Goal: Information Seeking & Learning: Find contact information

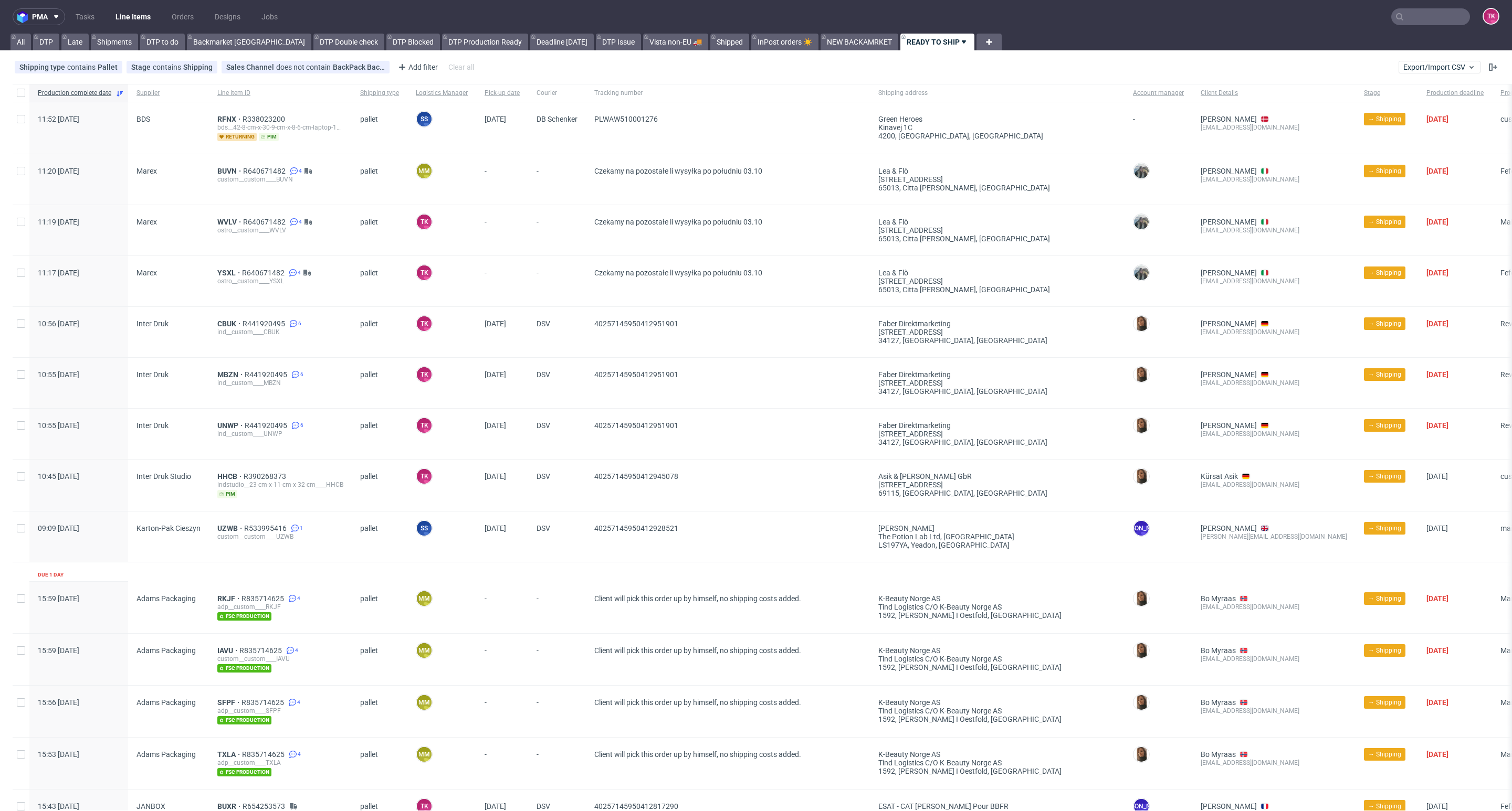
click at [131, 16] on link "Line Items" at bounding box center [133, 17] width 48 height 17
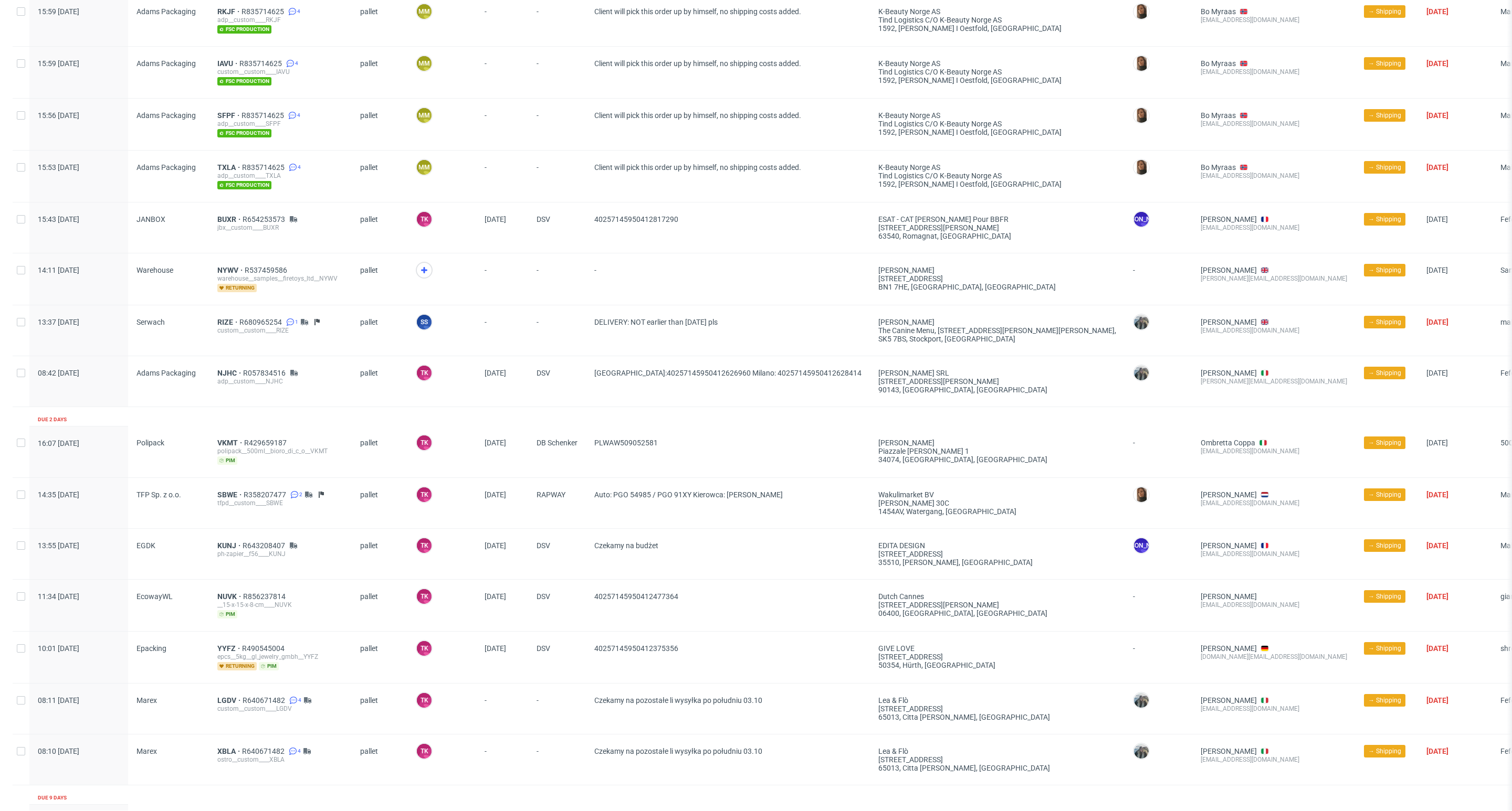
scroll to position [708, 0]
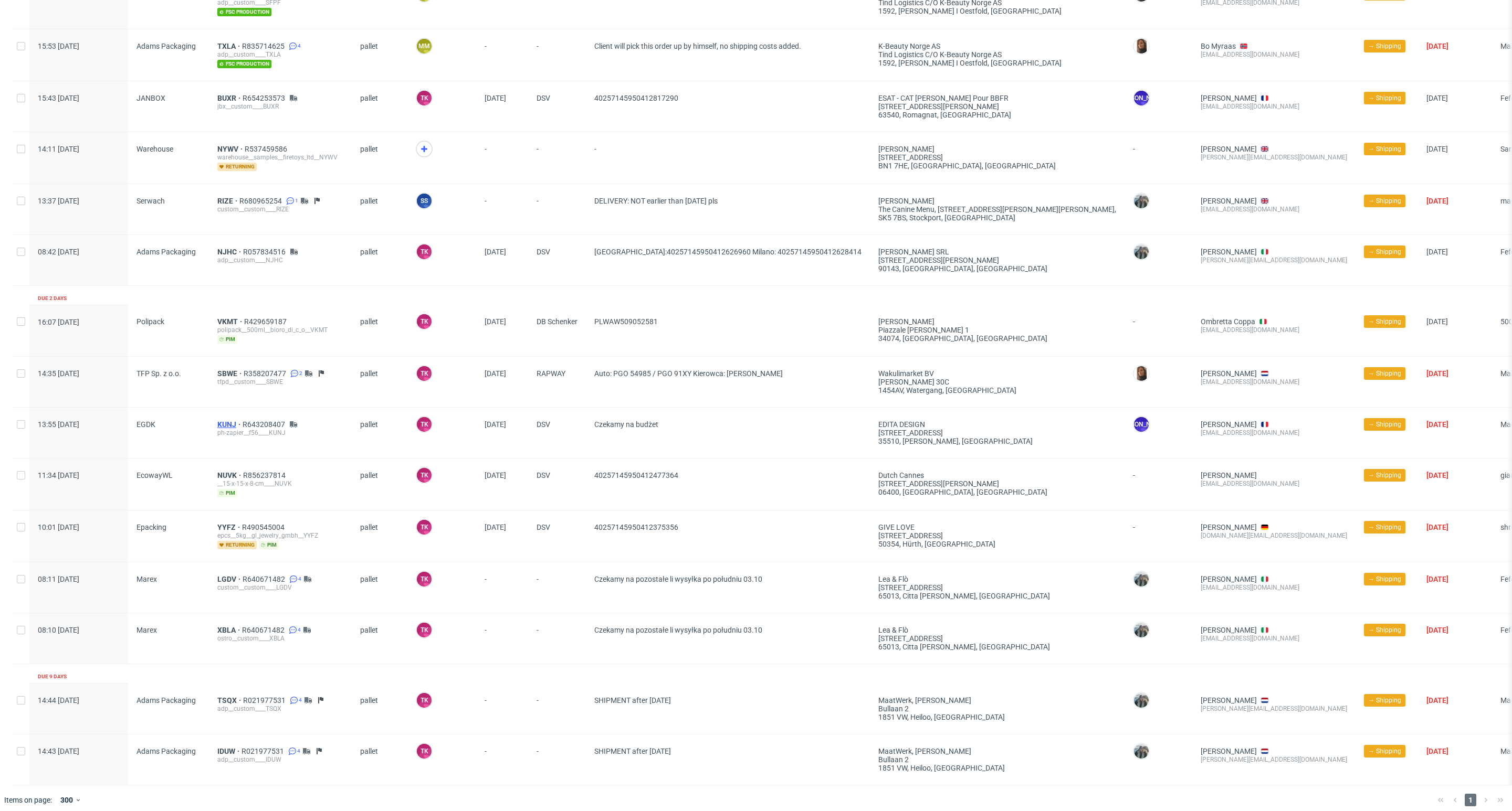
click at [224, 425] on span "KUNJ" at bounding box center [230, 425] width 25 height 9
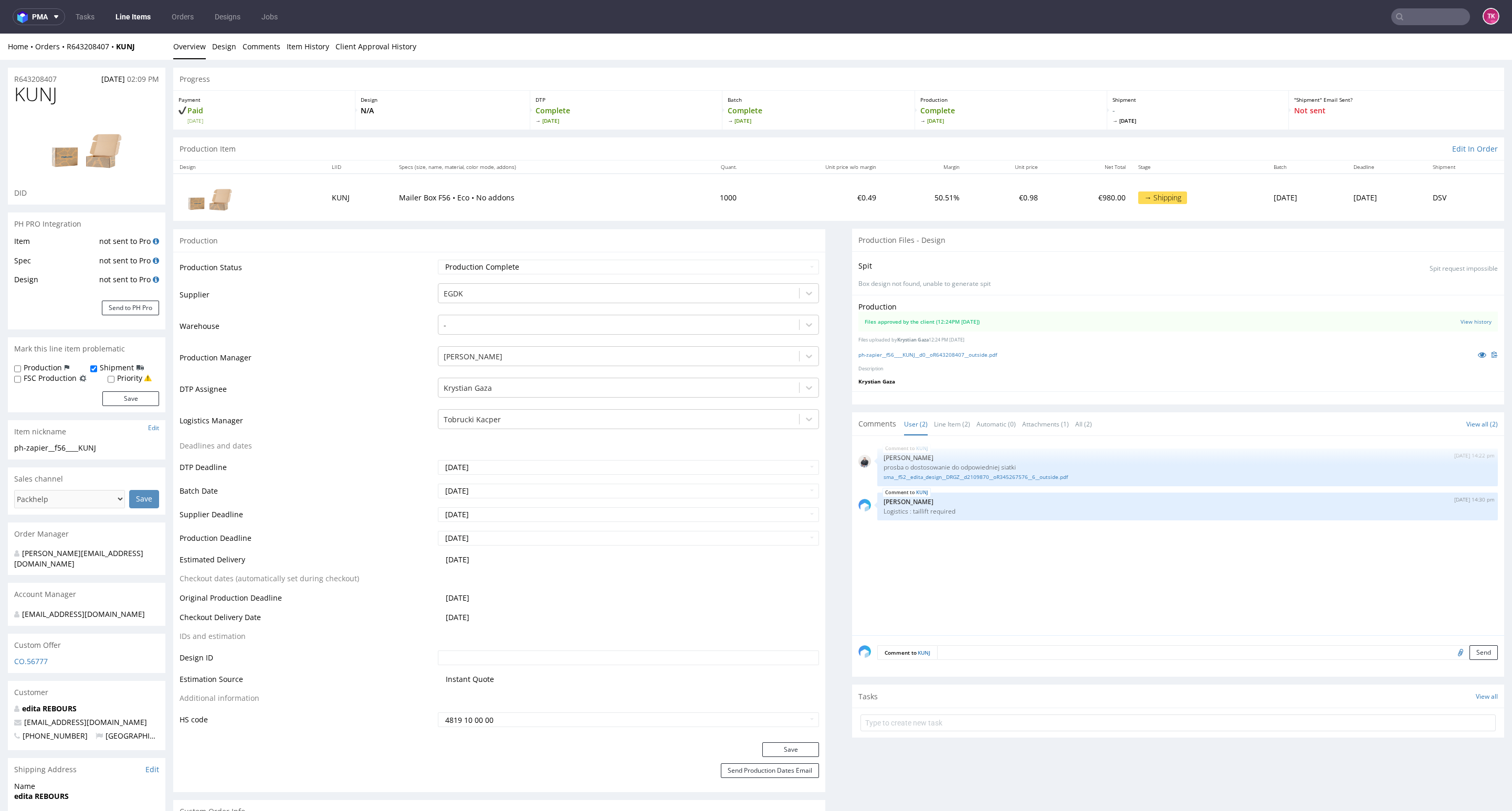
scroll to position [394, 0]
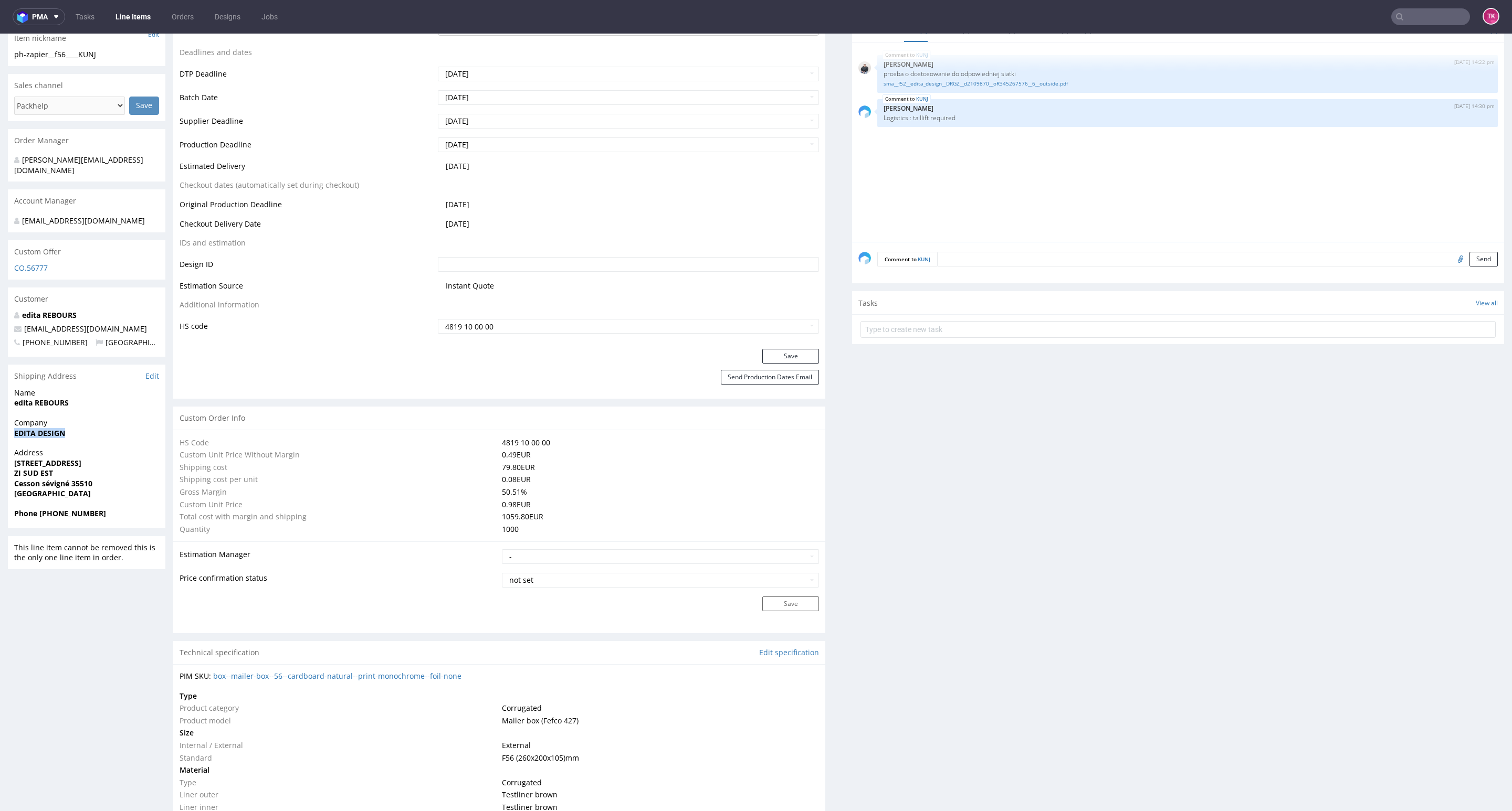
drag, startPoint x: 1, startPoint y: 431, endPoint x: 76, endPoint y: 428, distance: 75.1
click at [76, 428] on div "R643208407 15.09.2025 02:09 PM KUNJ DID PH PRO Integration Item not sent to Pro…" at bounding box center [756, 751] width 1512 height 2170
copy strong "EDITA DESIGN"
drag, startPoint x: 85, startPoint y: 383, endPoint x: 144, endPoint y: 394, distance: 60.0
click at [144, 394] on p "Name edita REBOURS" at bounding box center [86, 398] width 145 height 20
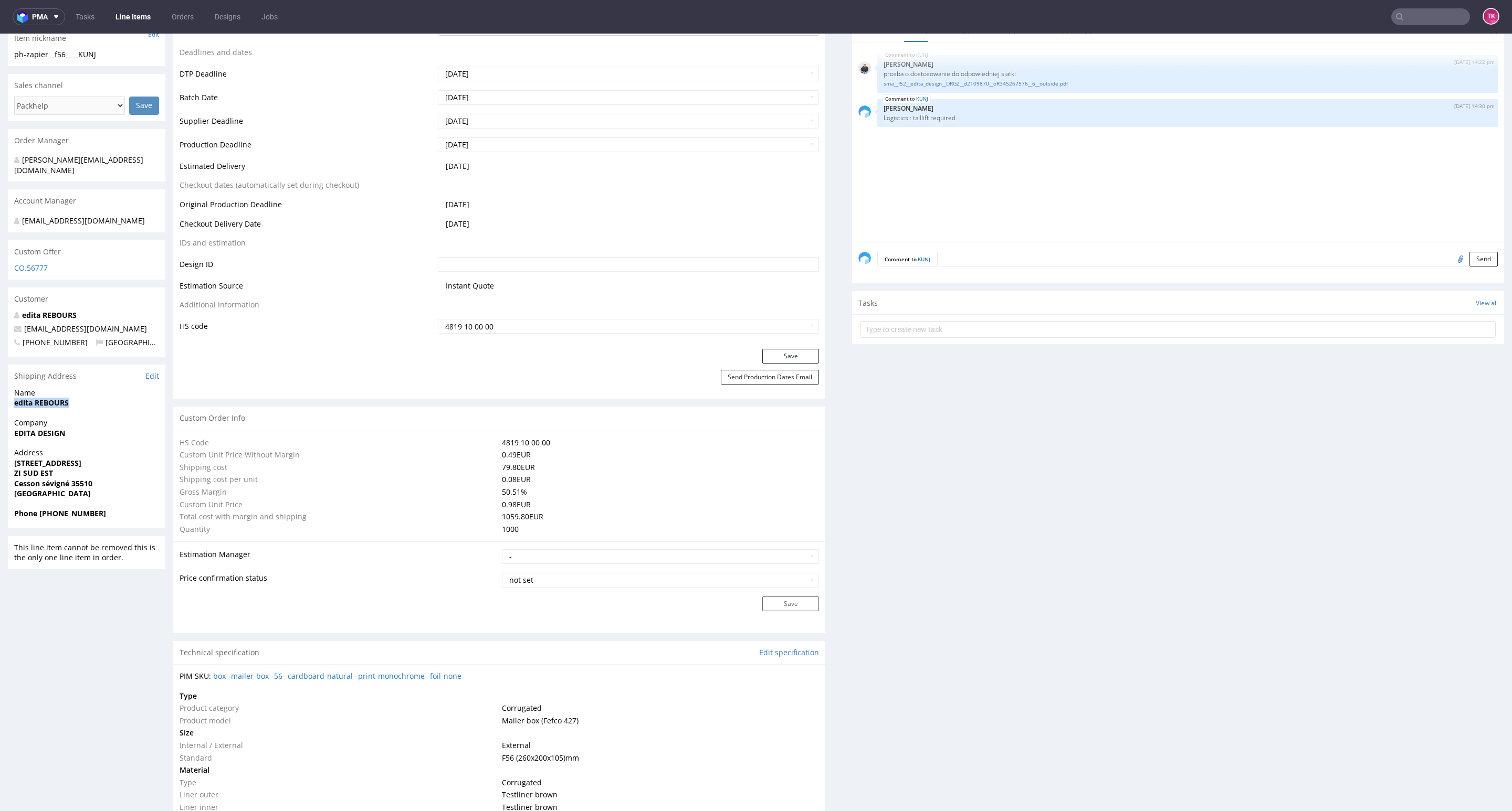
copy p "edita REBOURS"
drag, startPoint x: 6, startPoint y: 450, endPoint x: 145, endPoint y: 481, distance: 142.4
click at [145, 481] on div "R643208407 15.09.2025 02:09 PM KUNJ DID PH PRO Integration Item not sent to Pro…" at bounding box center [756, 751] width 1512 height 2170
copy p "7 rue del'oseraie ZI SUD EST Cesson sévigné 35510 France"
drag, startPoint x: 107, startPoint y: 323, endPoint x: 122, endPoint y: 323, distance: 15.0
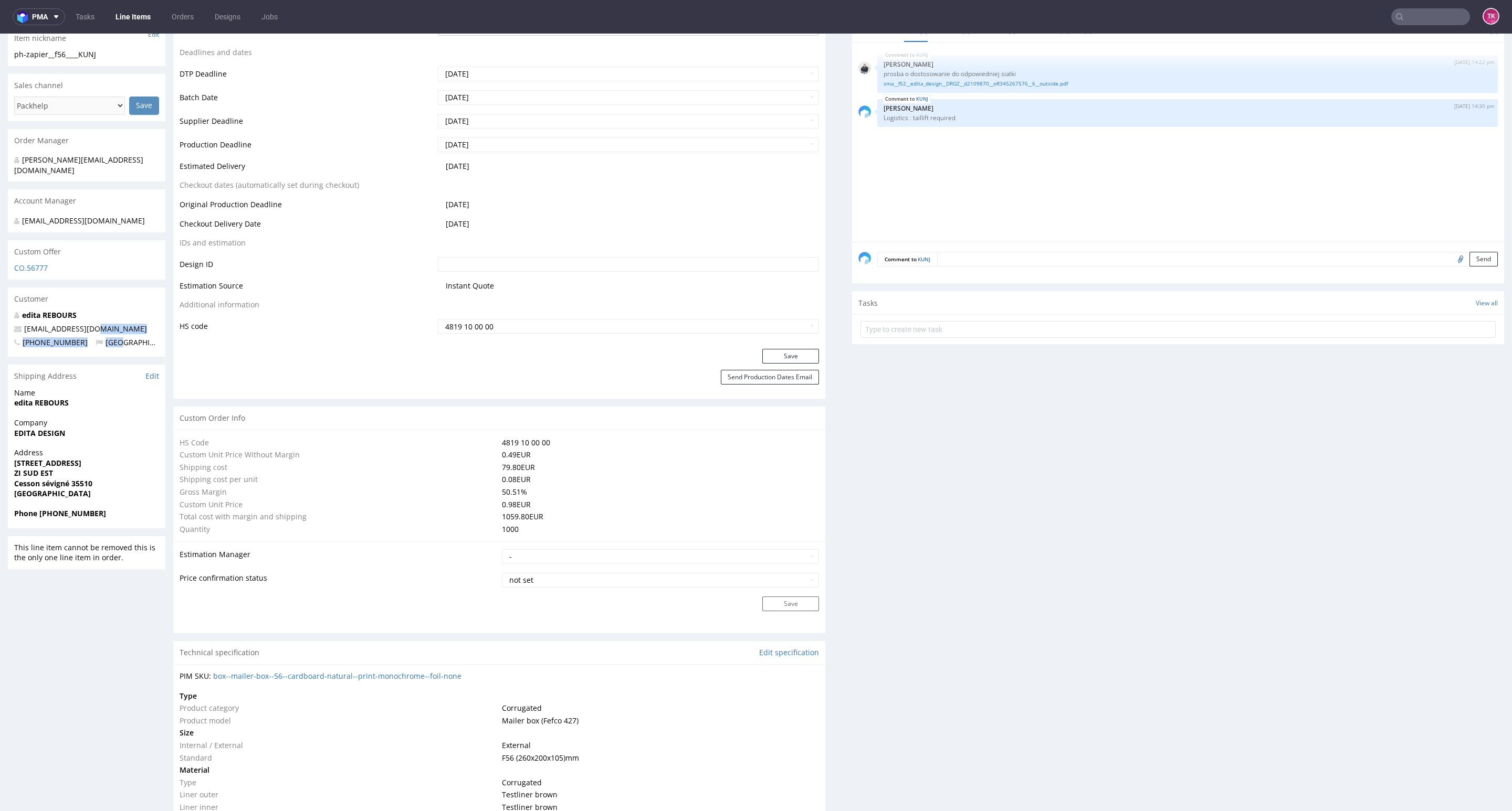
click at [96, 315] on div "edita REBOURS edita.rebours@adrex.fr +33662795959 France" at bounding box center [86, 333] width 158 height 47
click at [123, 325] on div "edita REBOURS edita.rebours@adrex.fr +33662795959 France" at bounding box center [86, 333] width 158 height 47
drag, startPoint x: 120, startPoint y: 318, endPoint x: 18, endPoint y: 319, distance: 102.0
click at [18, 324] on p "[EMAIL_ADDRESS][DOMAIN_NAME]" at bounding box center [86, 329] width 145 height 11
copy span "[EMAIL_ADDRESS][DOMAIN_NAME]"
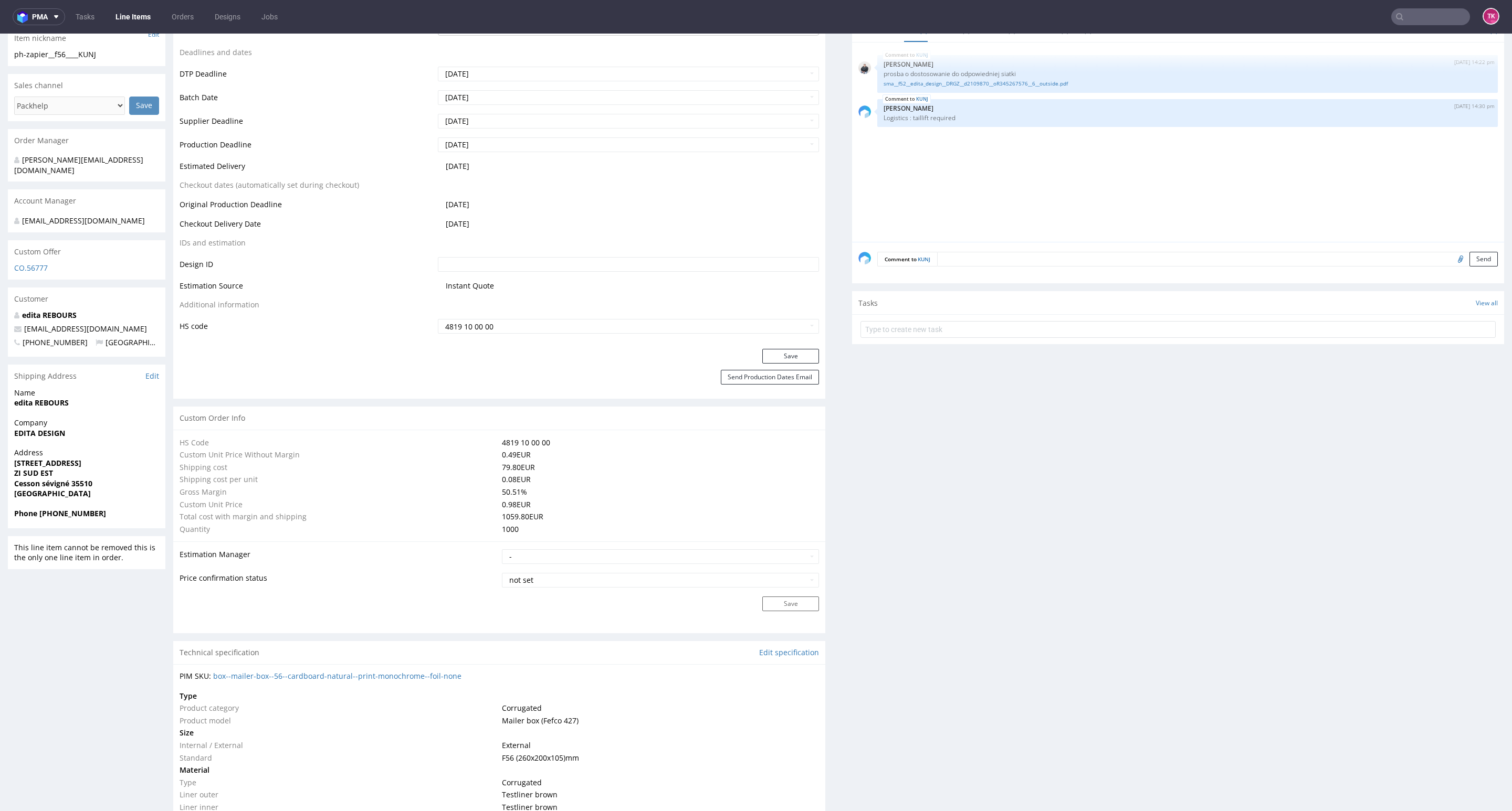
drag, startPoint x: 41, startPoint y: 497, endPoint x: 103, endPoint y: 505, distance: 62.5
click at [114, 499] on section "Shipping Address Edit Name edita REBOURS Company EDITA DESIGN Address 7 rue del…" at bounding box center [86, 447] width 158 height 164
click at [42, 514] on div "Phone +33662795959" at bounding box center [86, 519] width 158 height 20
click at [38, 509] on strong "Phone +33662795959" at bounding box center [60, 514] width 92 height 10
click at [40, 520] on div "R643208407 15.09.2025 02:09 PM KUNJ DID PH PRO Integration Item not sent to Pro…" at bounding box center [86, 751] width 158 height 2154
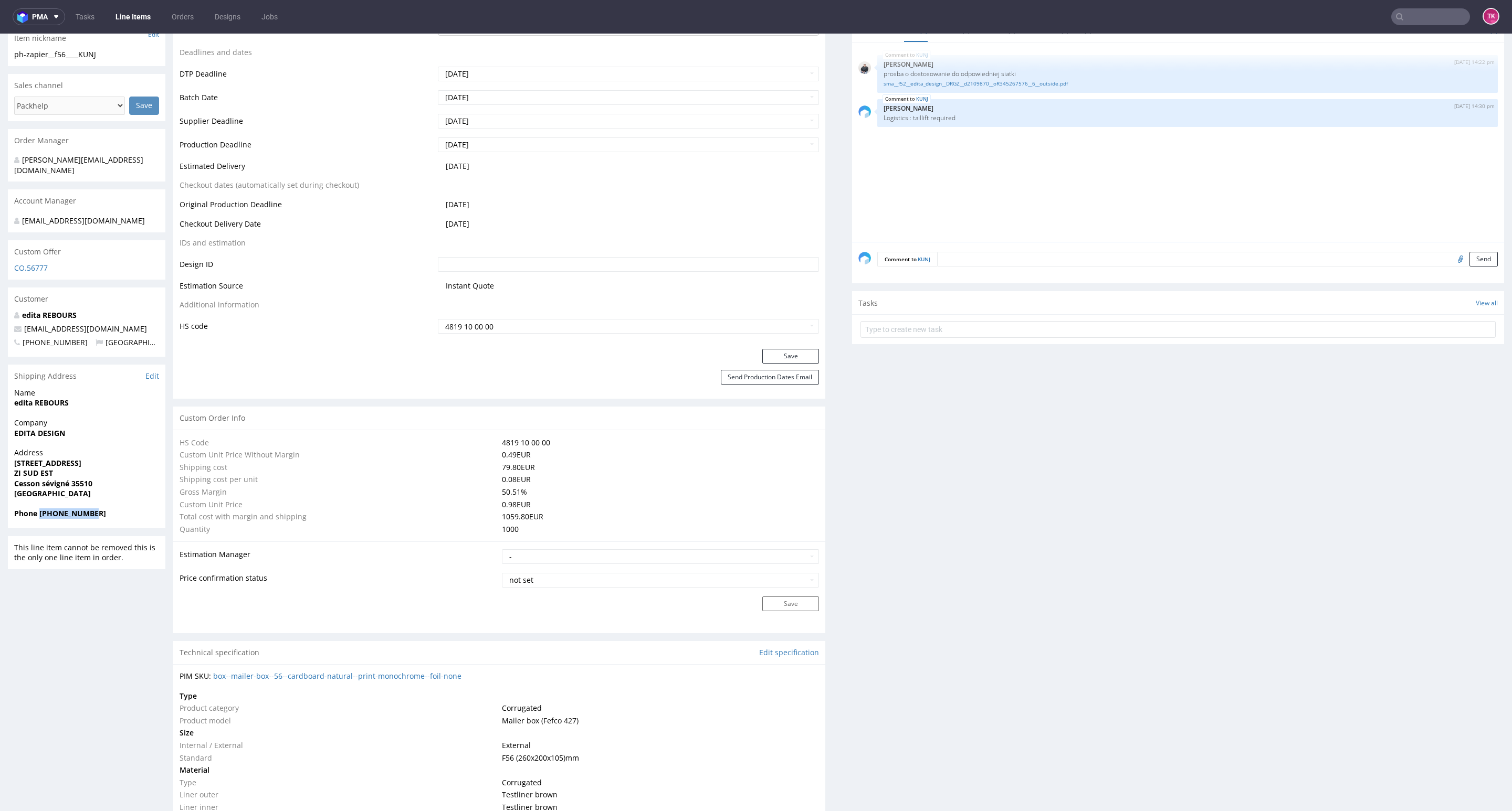
drag, startPoint x: 40, startPoint y: 507, endPoint x: 140, endPoint y: 507, distance: 100.0
click at [94, 509] on span "Phone +33662795959" at bounding box center [86, 514] width 145 height 11
copy strong "+33662795959"
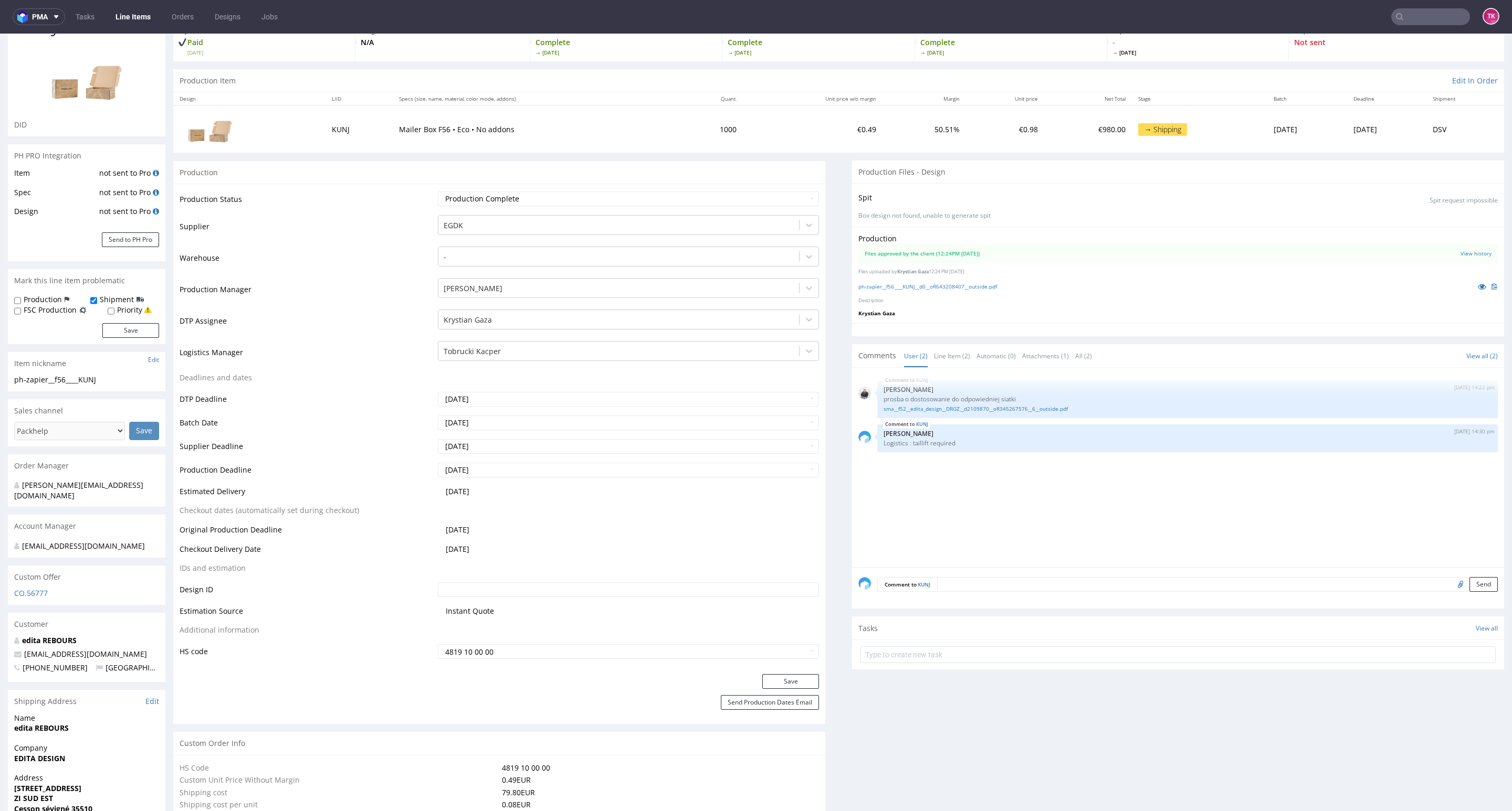
scroll to position [0, 0]
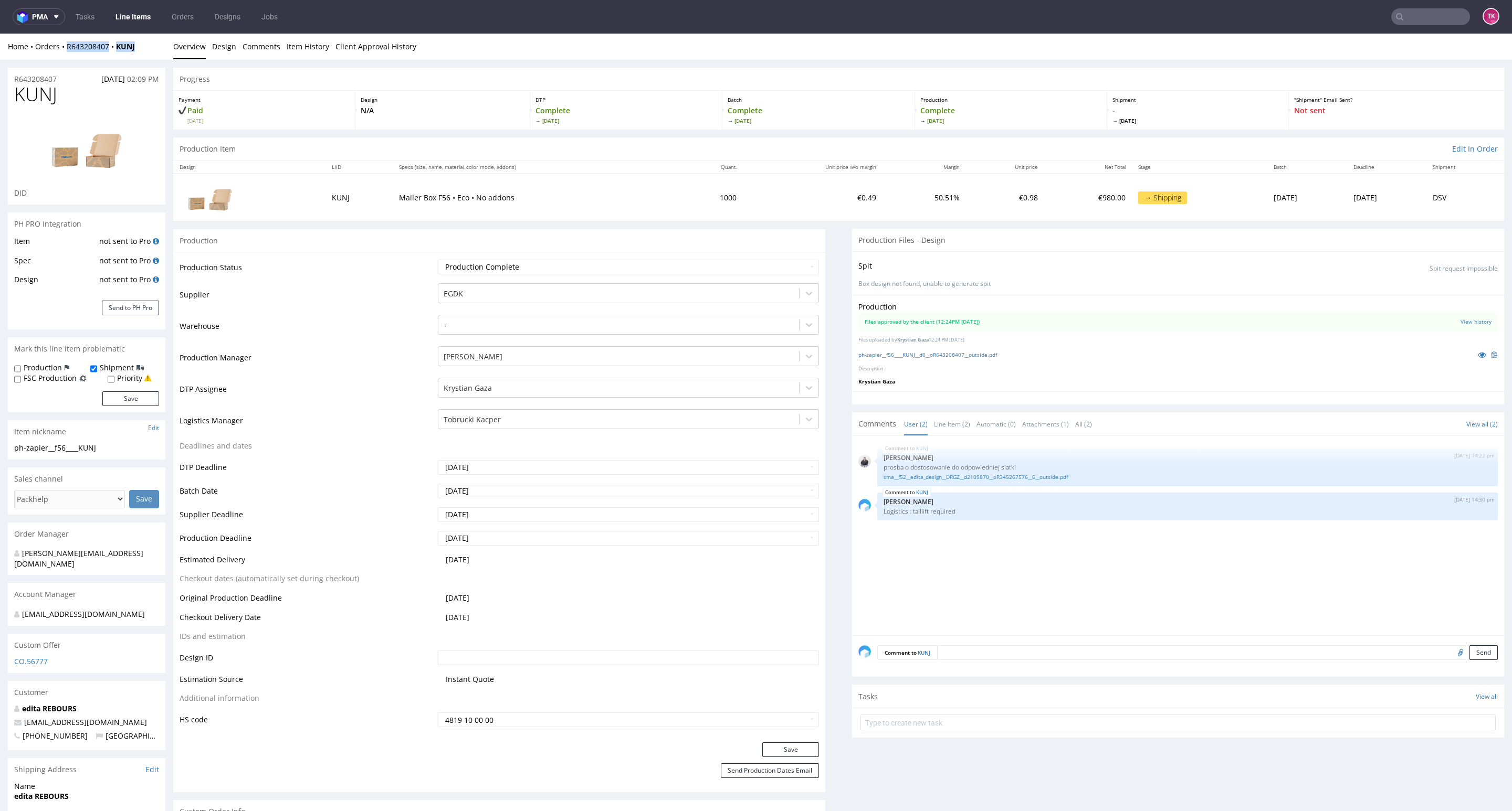
drag, startPoint x: 143, startPoint y: 58, endPoint x: 68, endPoint y: 52, distance: 75.2
copy div "R643208407 KUNJ"
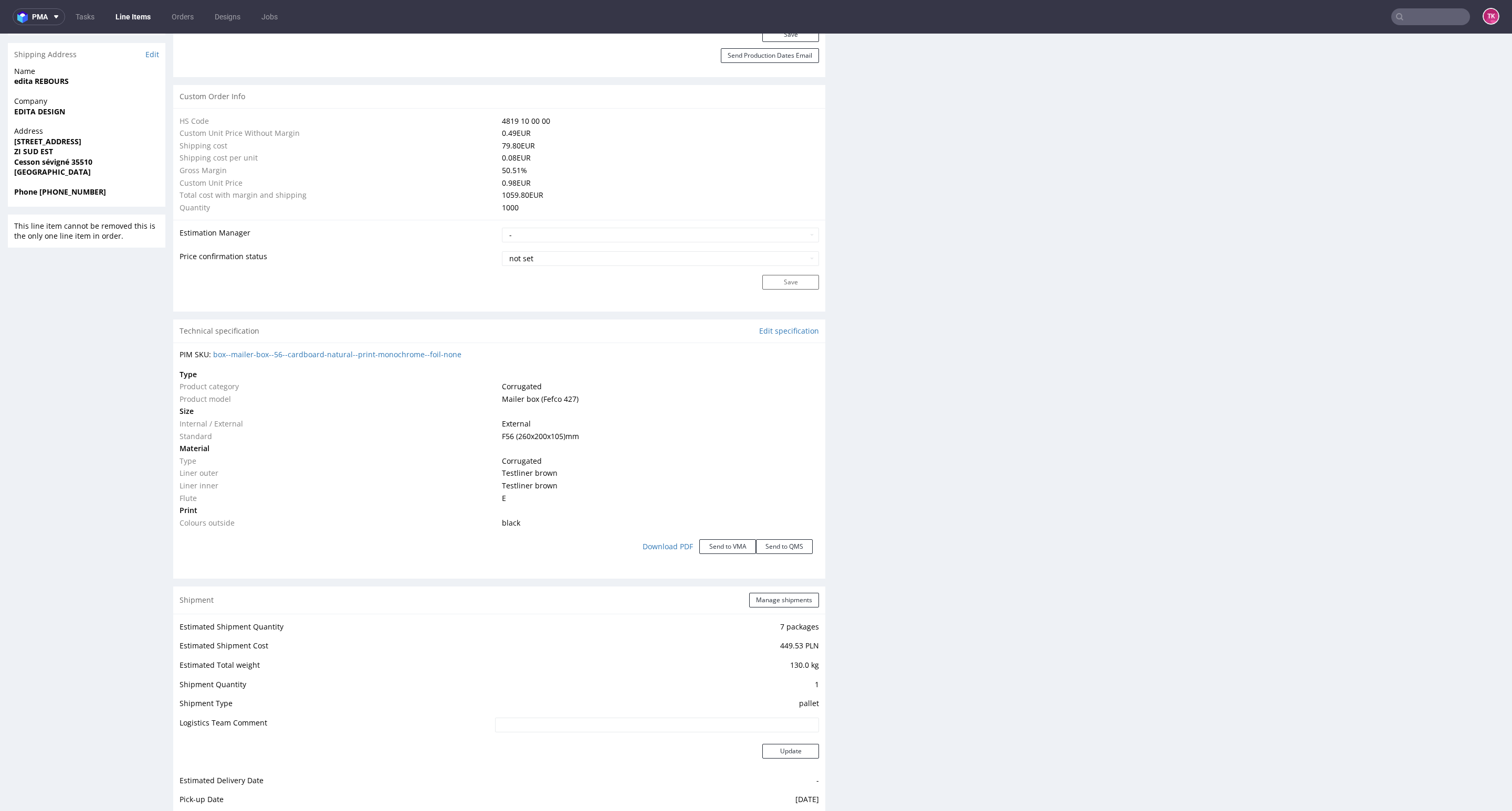
scroll to position [866, 0]
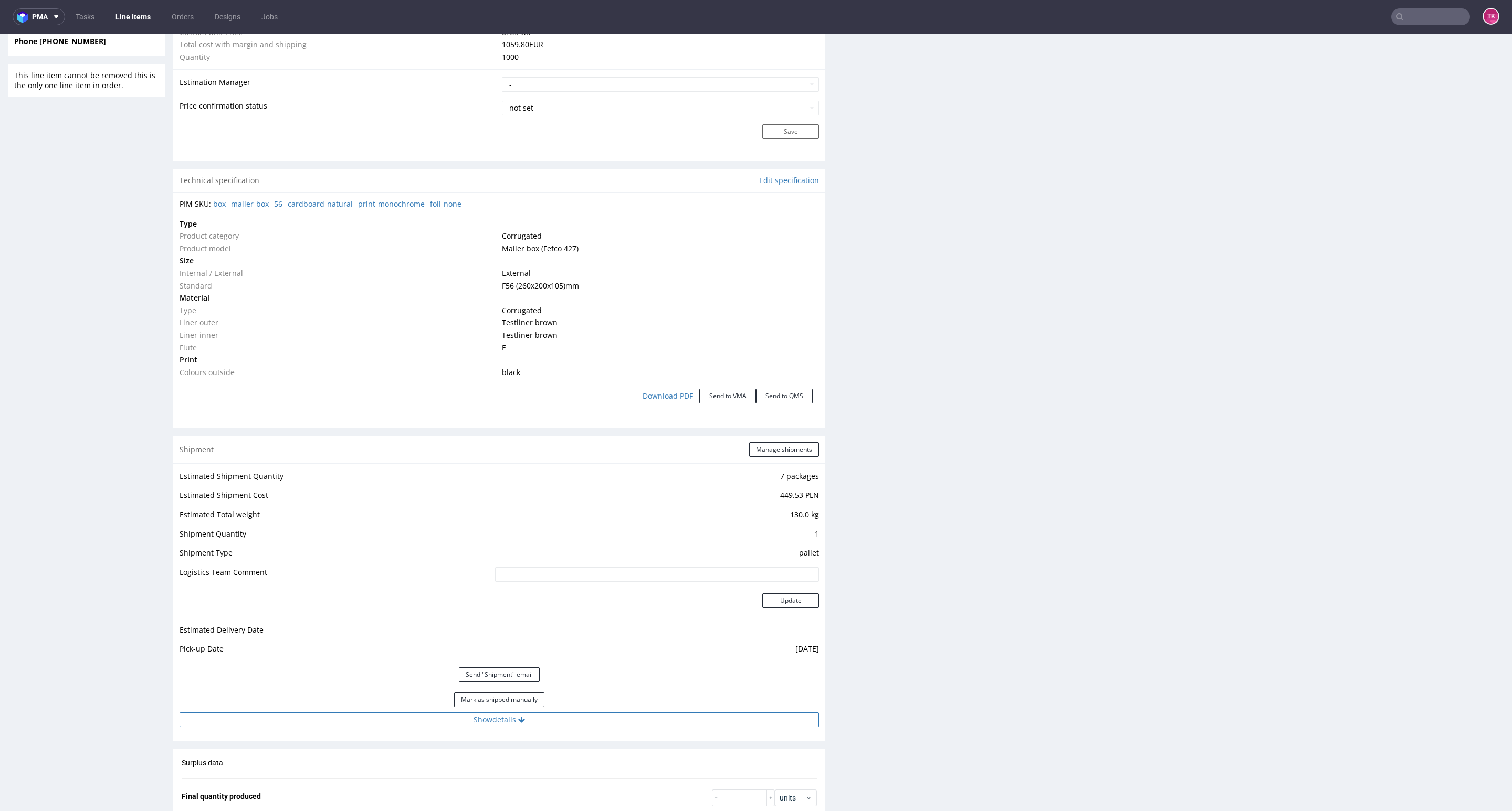
click at [583, 718] on button "Show details" at bounding box center [499, 720] width 639 height 14
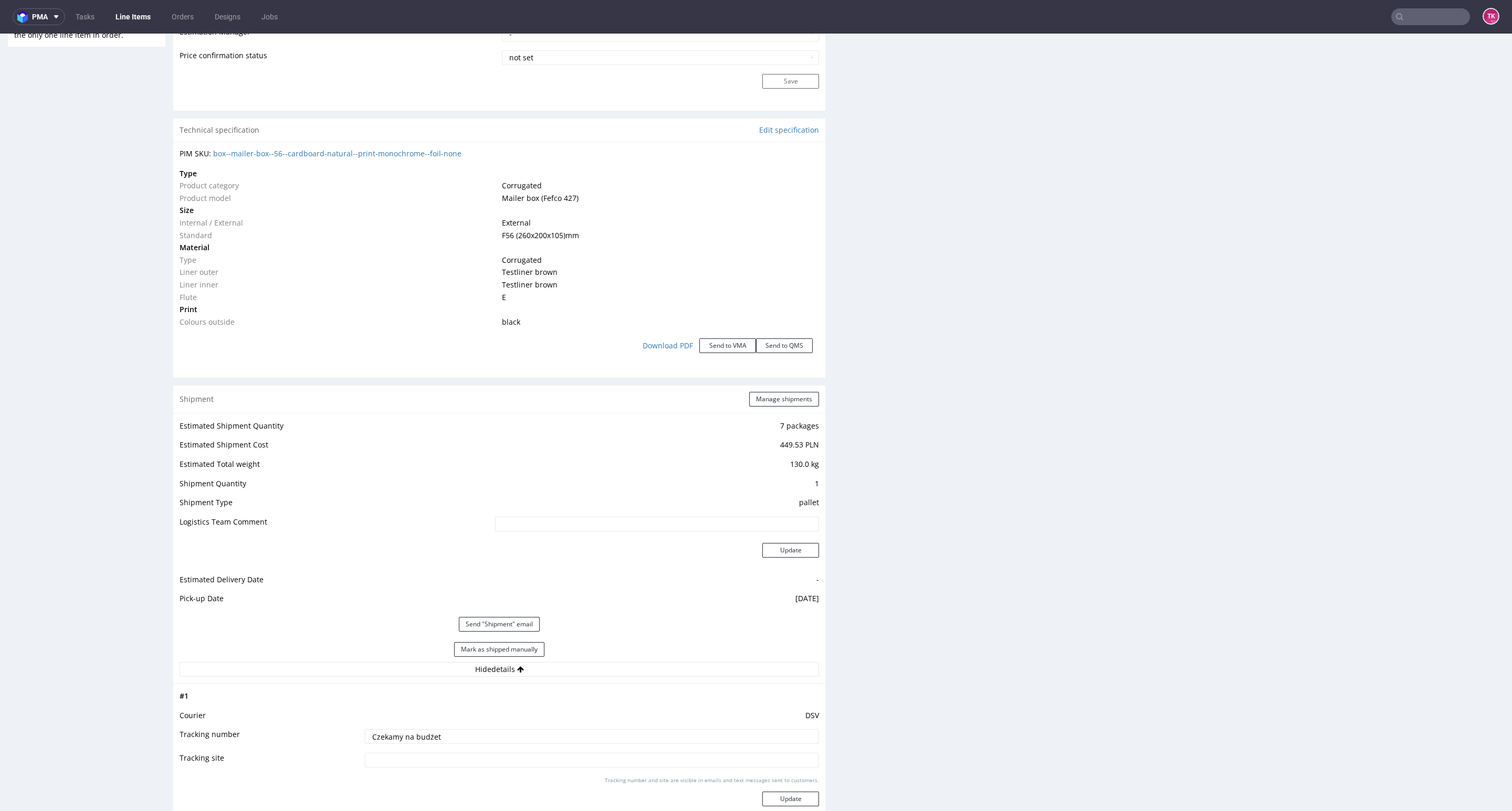
scroll to position [945, 0]
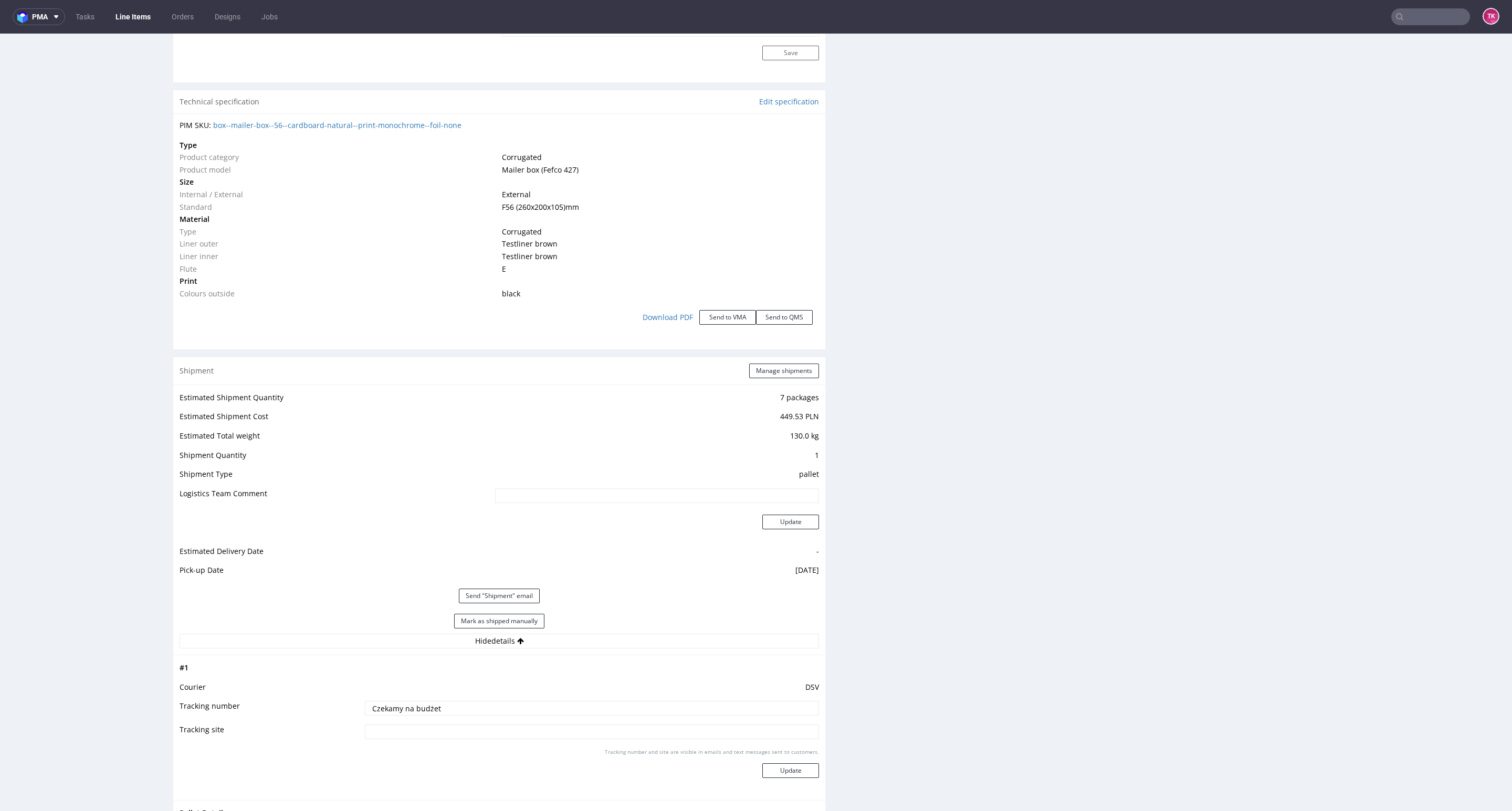
drag, startPoint x: 476, startPoint y: 706, endPoint x: 244, endPoint y: 716, distance: 232.2
click at [244, 716] on tr "Tracking number Czekamy na budżet" at bounding box center [499, 712] width 639 height 24
paste input "1Z5A15806898837746 1Z5A15806898776553 1Z5A15806898434761 1Z5A15806895168377 1Z5…"
type input "1Z5A15806898837746 1Z5A15806898776553 1Z5A15806898434761 1Z5A15806895168377 1Z5…"
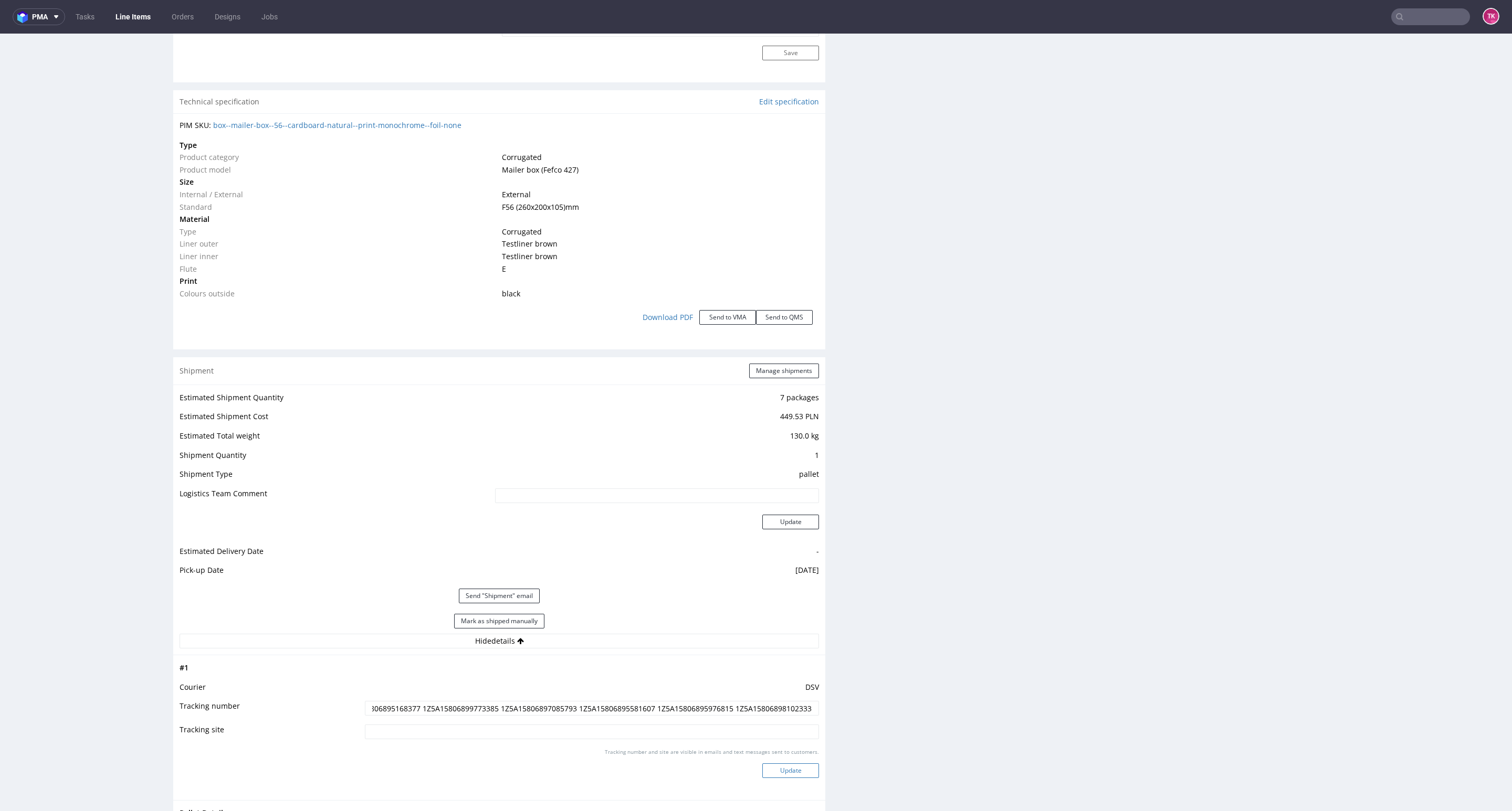
scroll to position [0, 0]
click at [781, 778] on button "Update" at bounding box center [791, 771] width 57 height 14
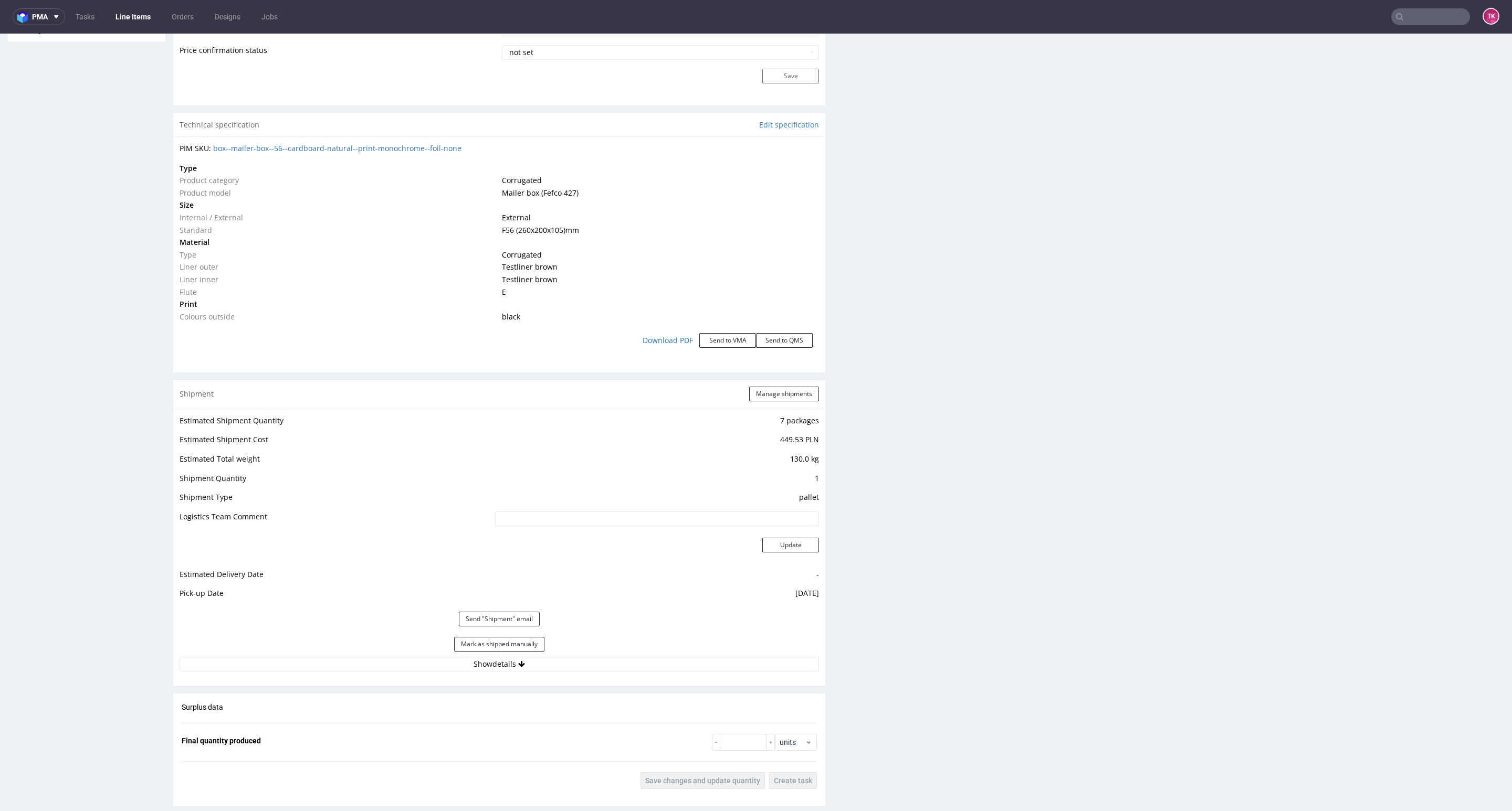
scroll to position [999, 0]
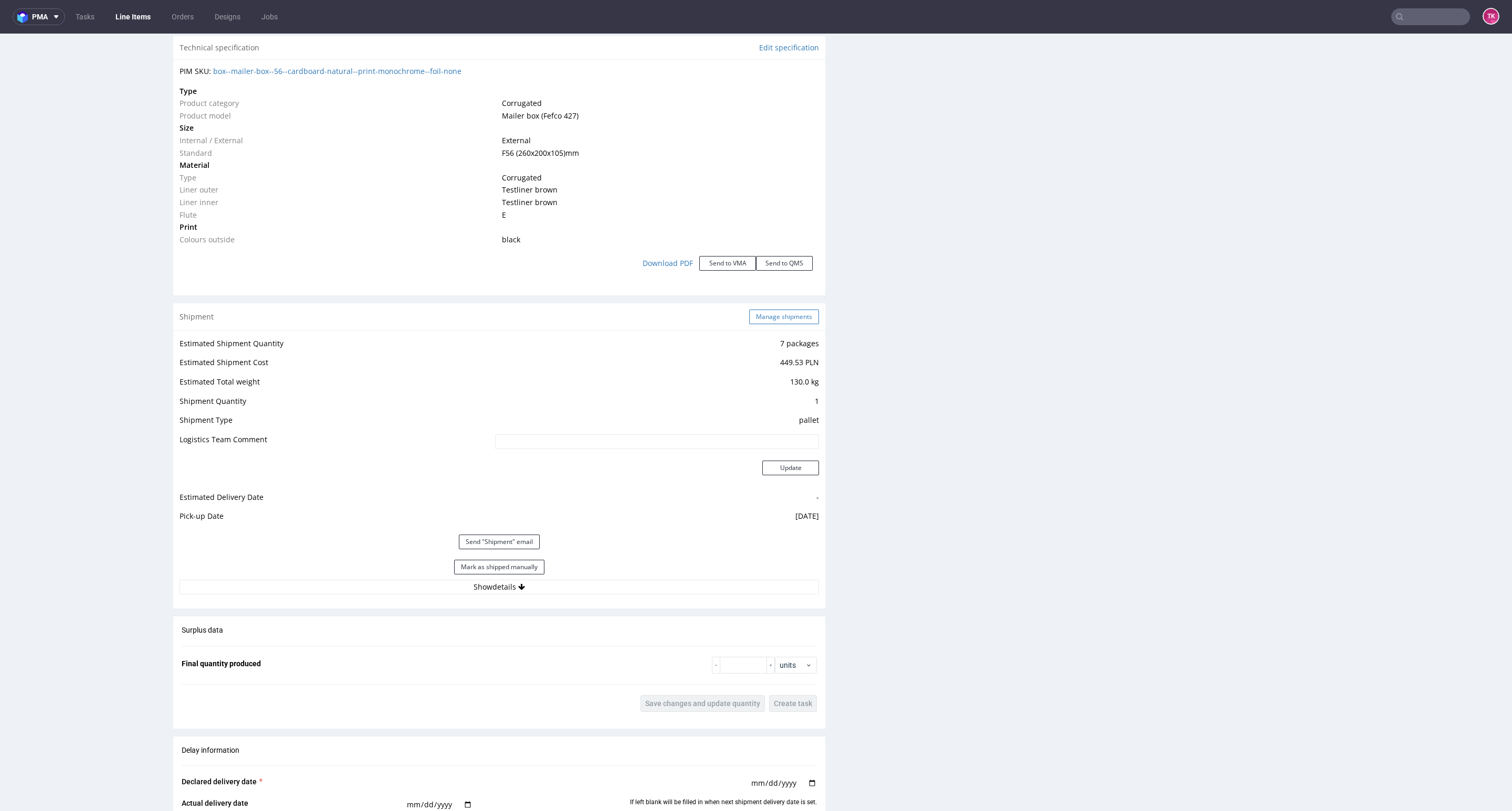
click at [769, 319] on button "Manage shipments" at bounding box center [784, 317] width 70 height 14
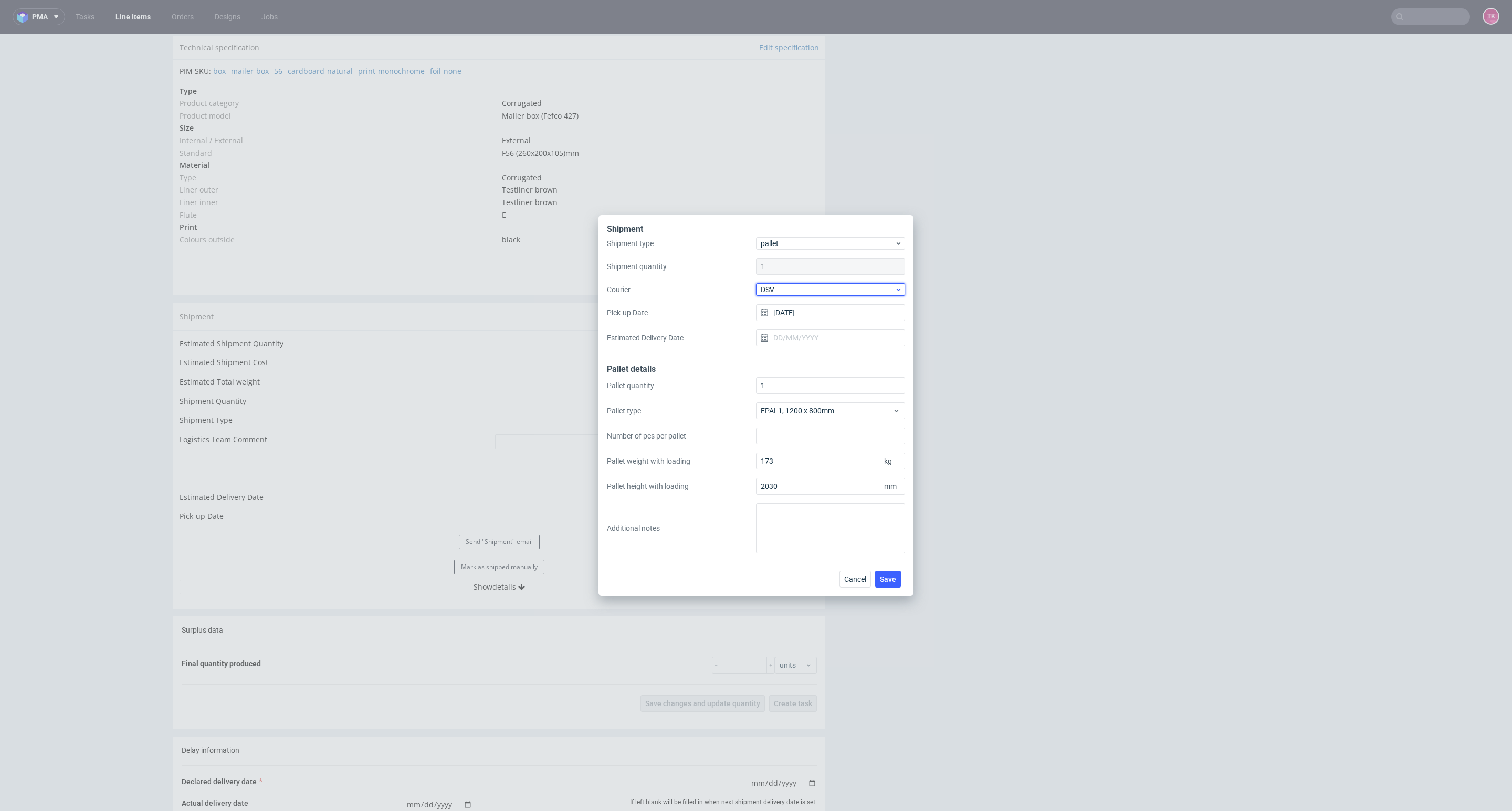
click at [799, 291] on span "DSV" at bounding box center [828, 289] width 134 height 11
drag, startPoint x: 794, startPoint y: 359, endPoint x: 847, endPoint y: 498, distance: 148.8
click at [796, 361] on div "UPS Pallets" at bounding box center [830, 364] width 140 height 19
click at [888, 584] on button "Save" at bounding box center [888, 579] width 26 height 17
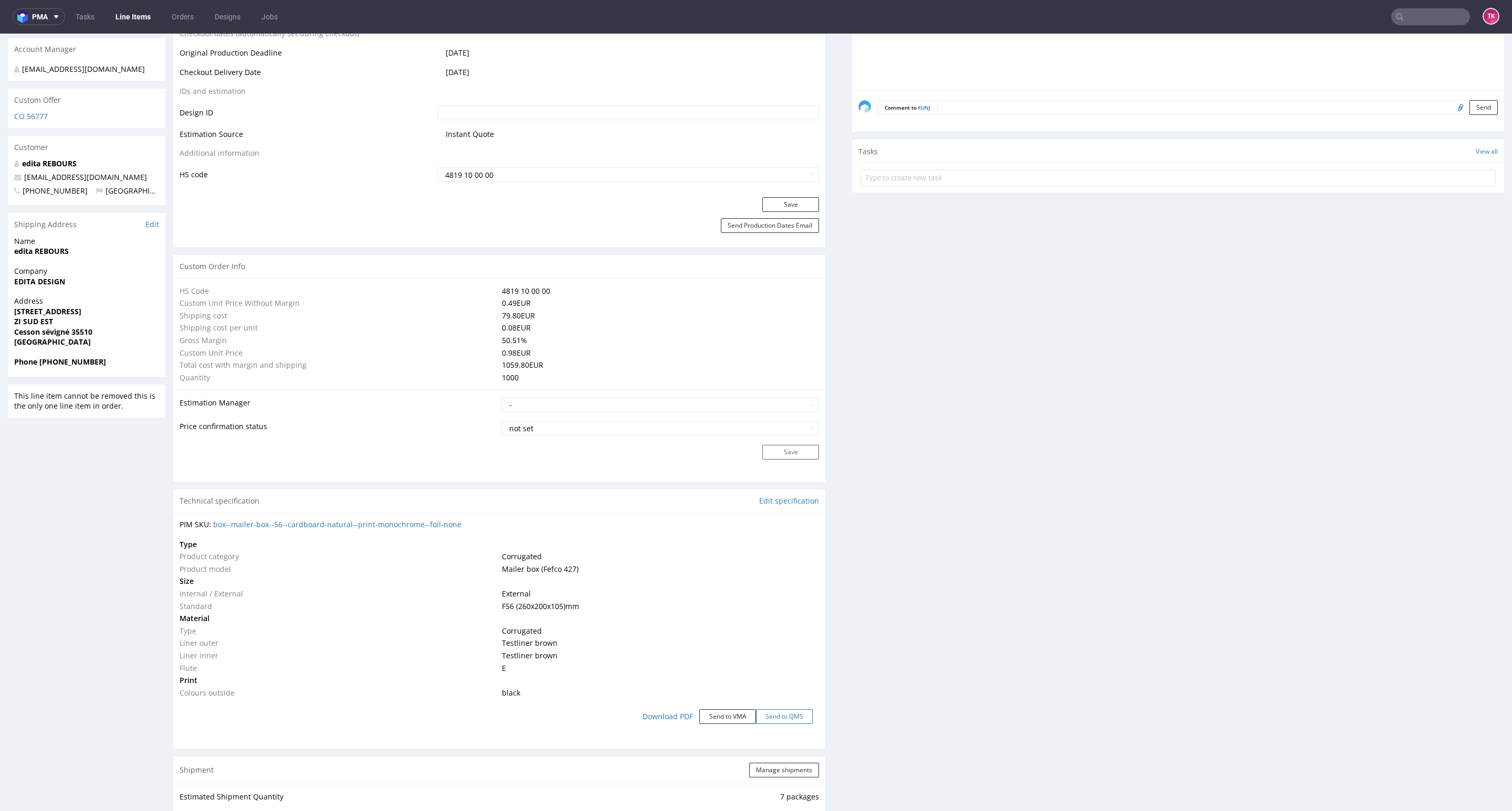
scroll to position [708, 0]
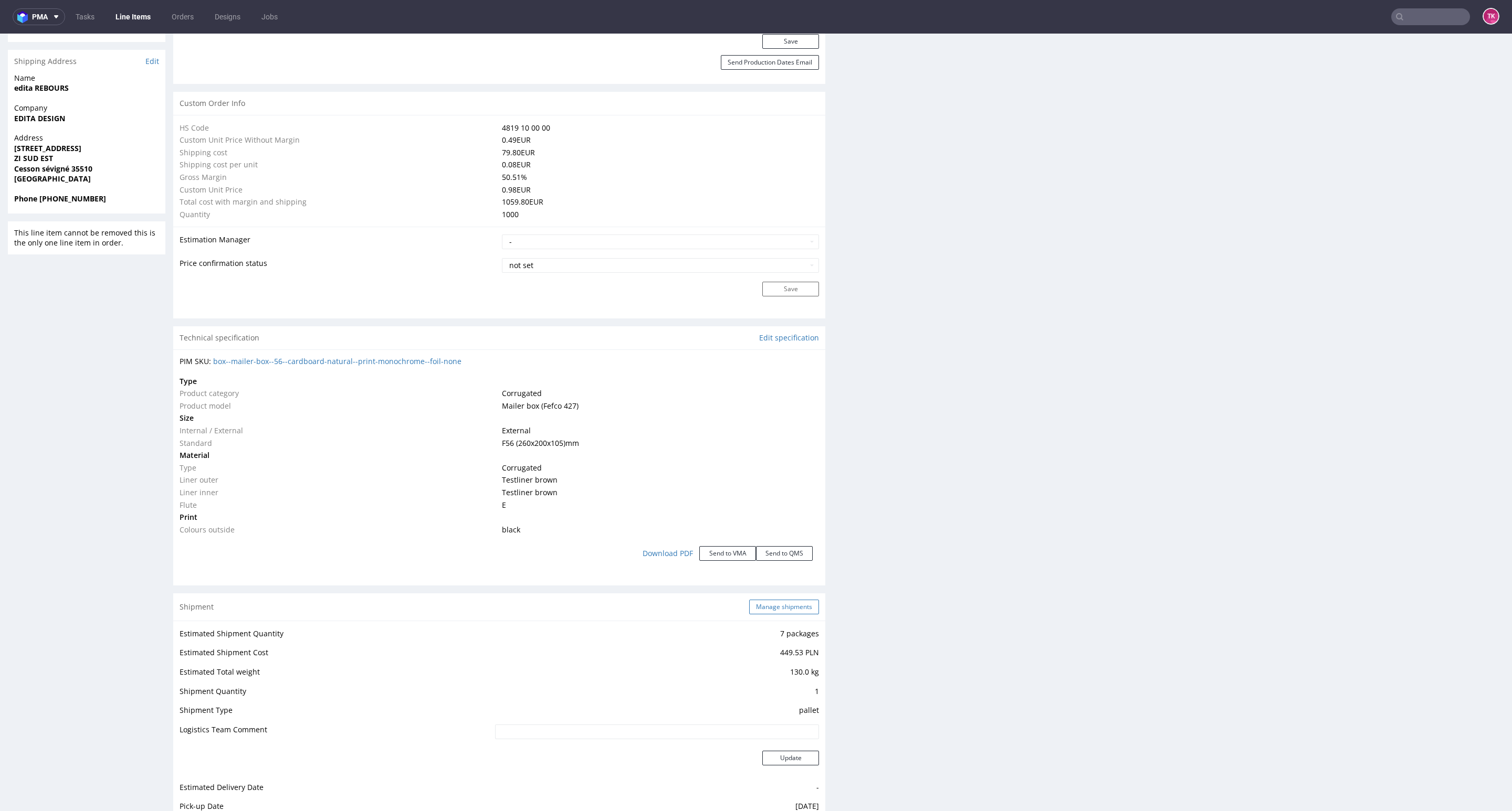
click at [769, 615] on div "Shipment Manage shipments" at bounding box center [500, 607] width 652 height 27
click at [773, 610] on button "Manage shipments" at bounding box center [784, 607] width 70 height 14
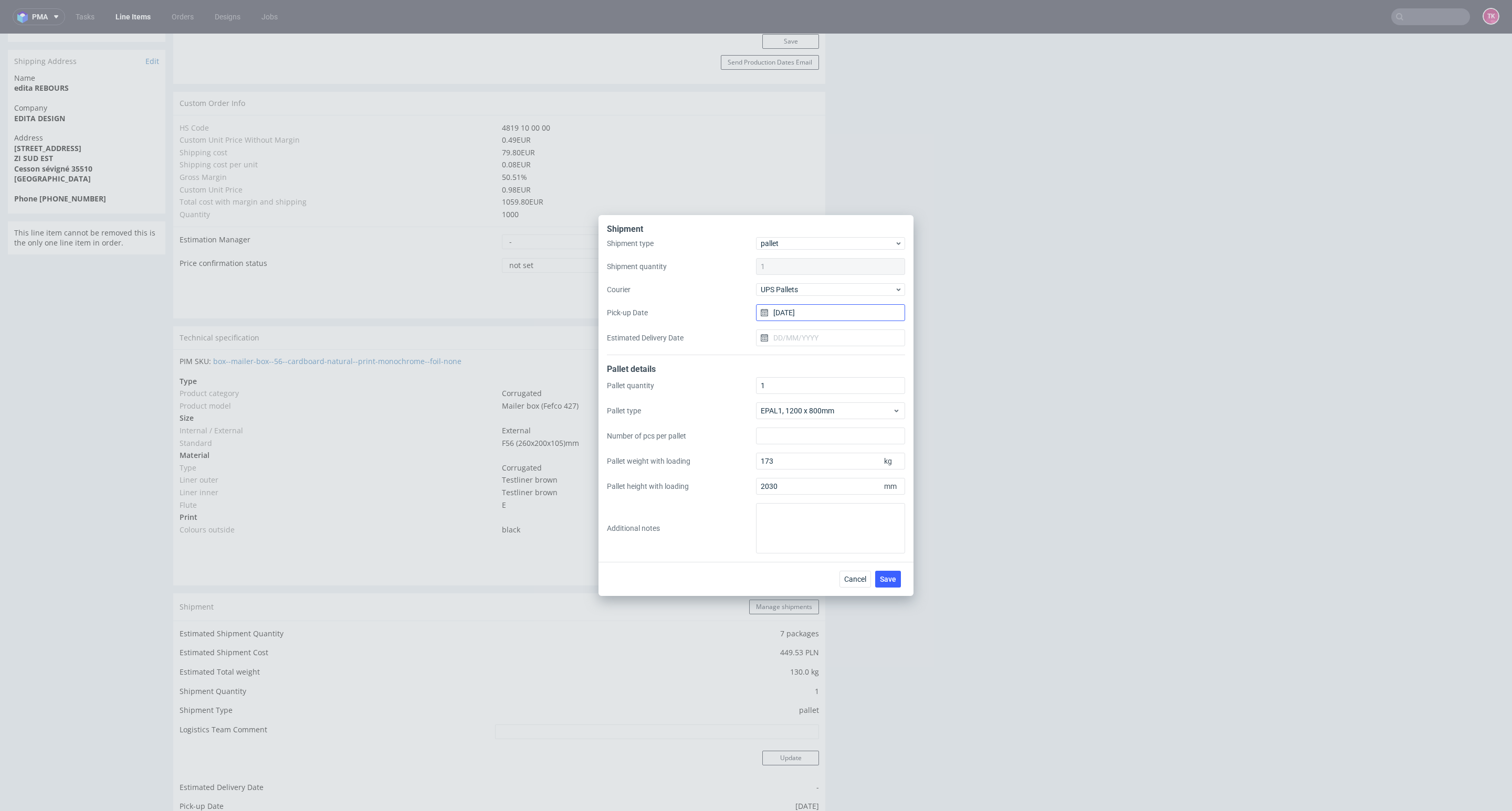
click at [790, 310] on input "30/09/2025" at bounding box center [830, 312] width 149 height 17
drag, startPoint x: 847, startPoint y: 454, endPoint x: 868, endPoint y: 537, distance: 85.6
click at [847, 455] on span "2" at bounding box center [847, 456] width 4 height 11
type input "02/10/2025"
click at [888, 584] on button "Save" at bounding box center [888, 579] width 26 height 17
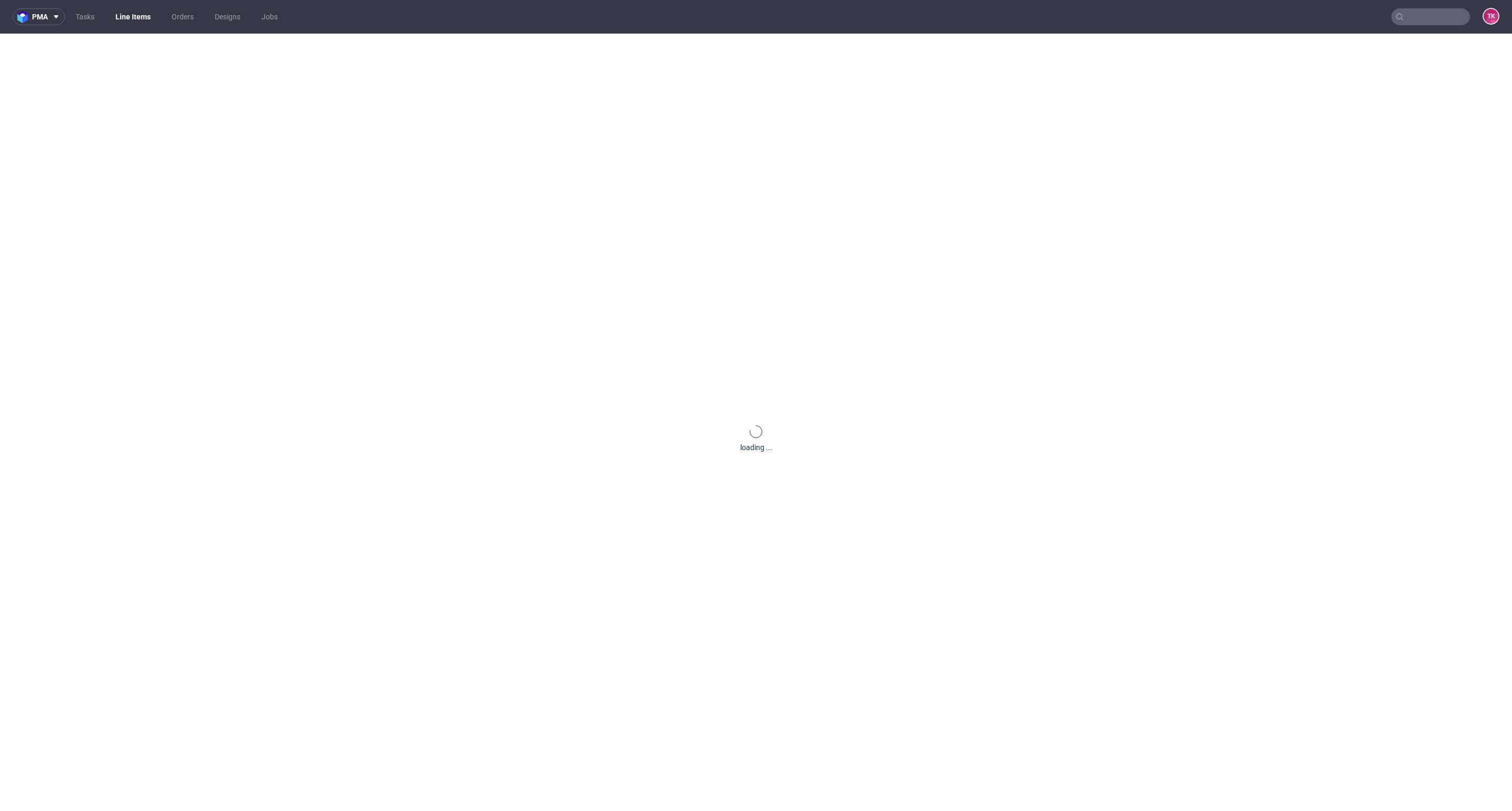
click at [135, 20] on link "Line Items" at bounding box center [133, 17] width 48 height 17
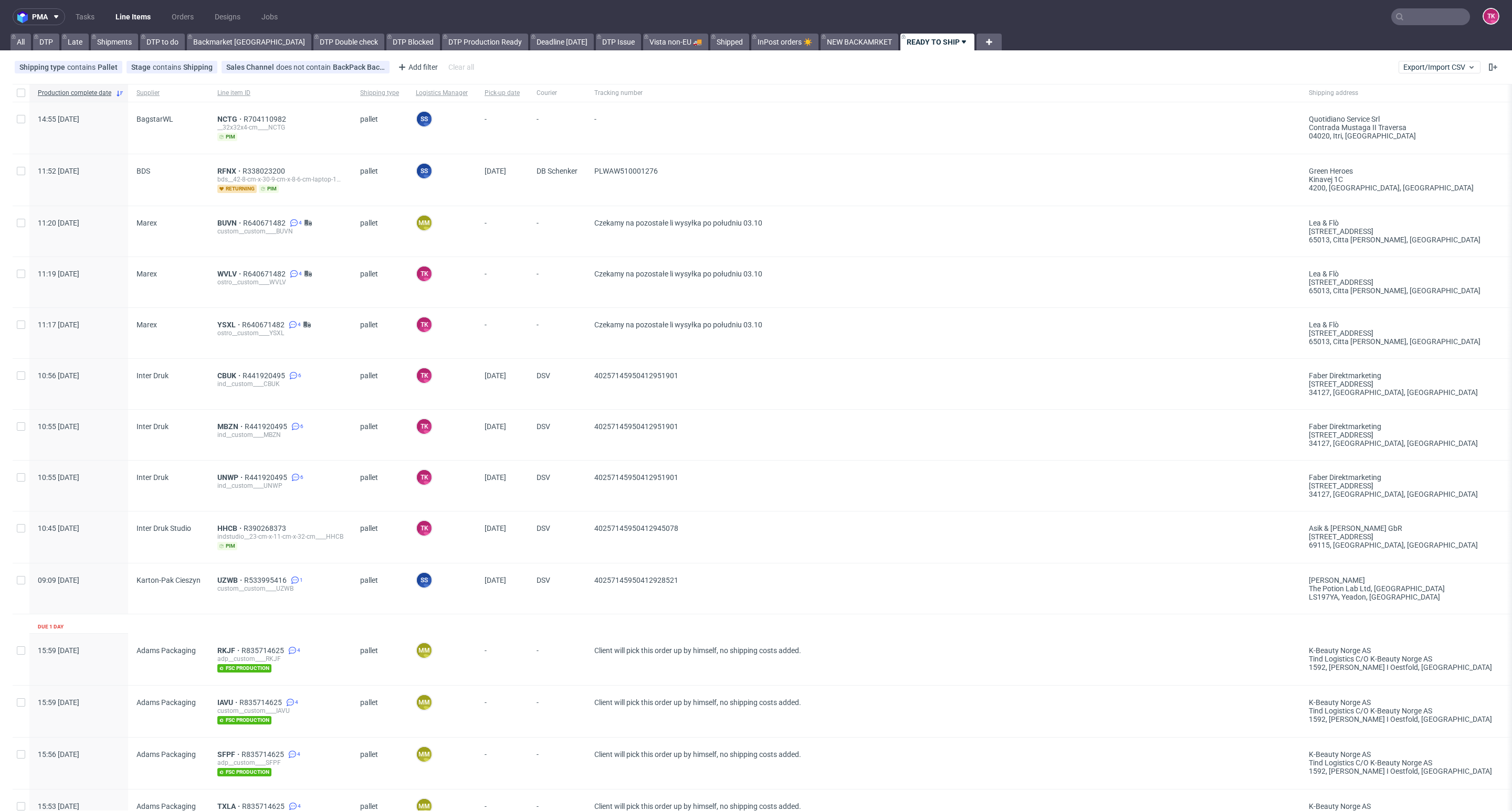
click at [117, 10] on link "Line Items" at bounding box center [133, 17] width 48 height 17
click at [136, 14] on link "Line Items" at bounding box center [133, 17] width 48 height 17
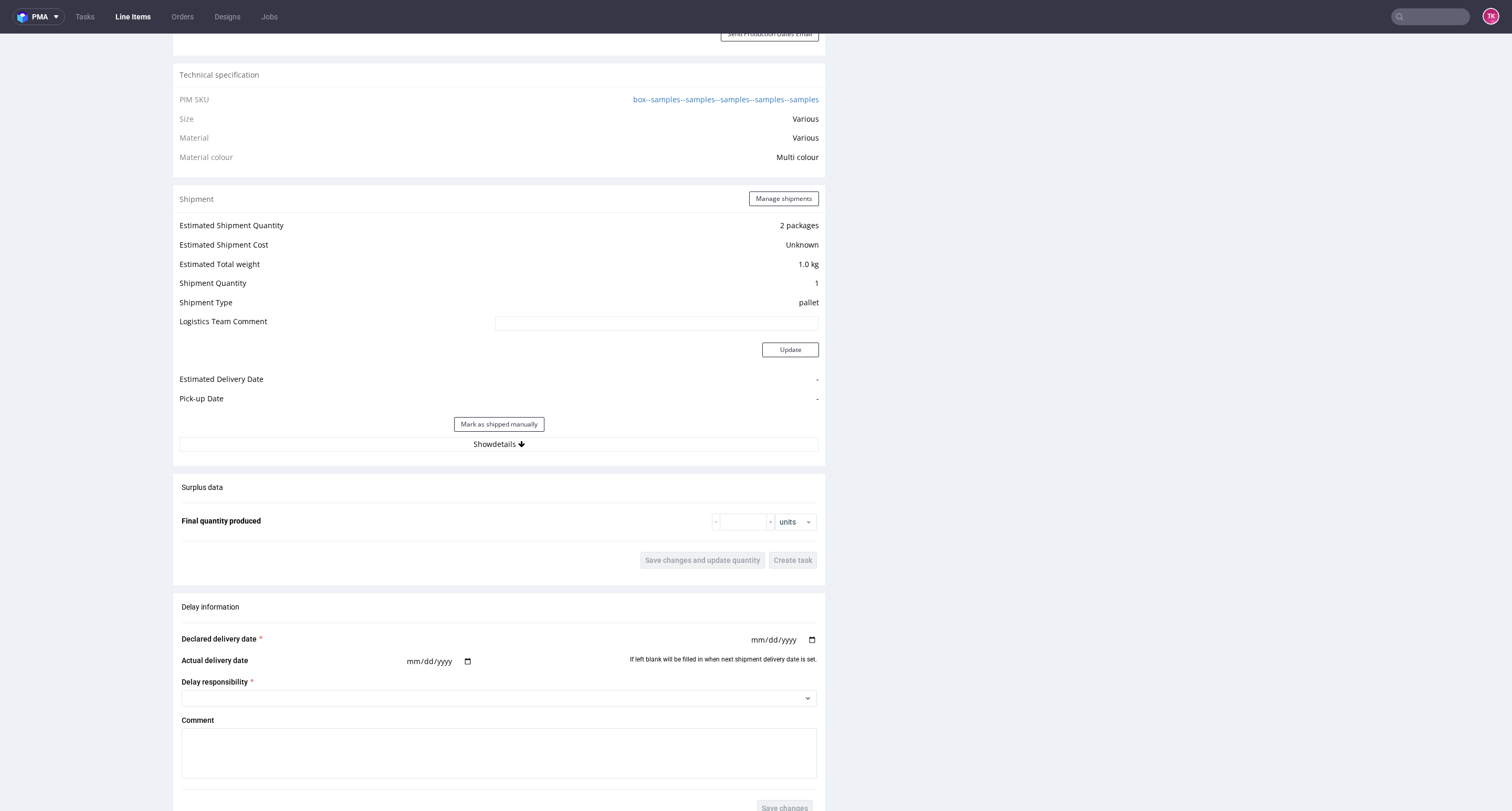
scroll to position [787, 0]
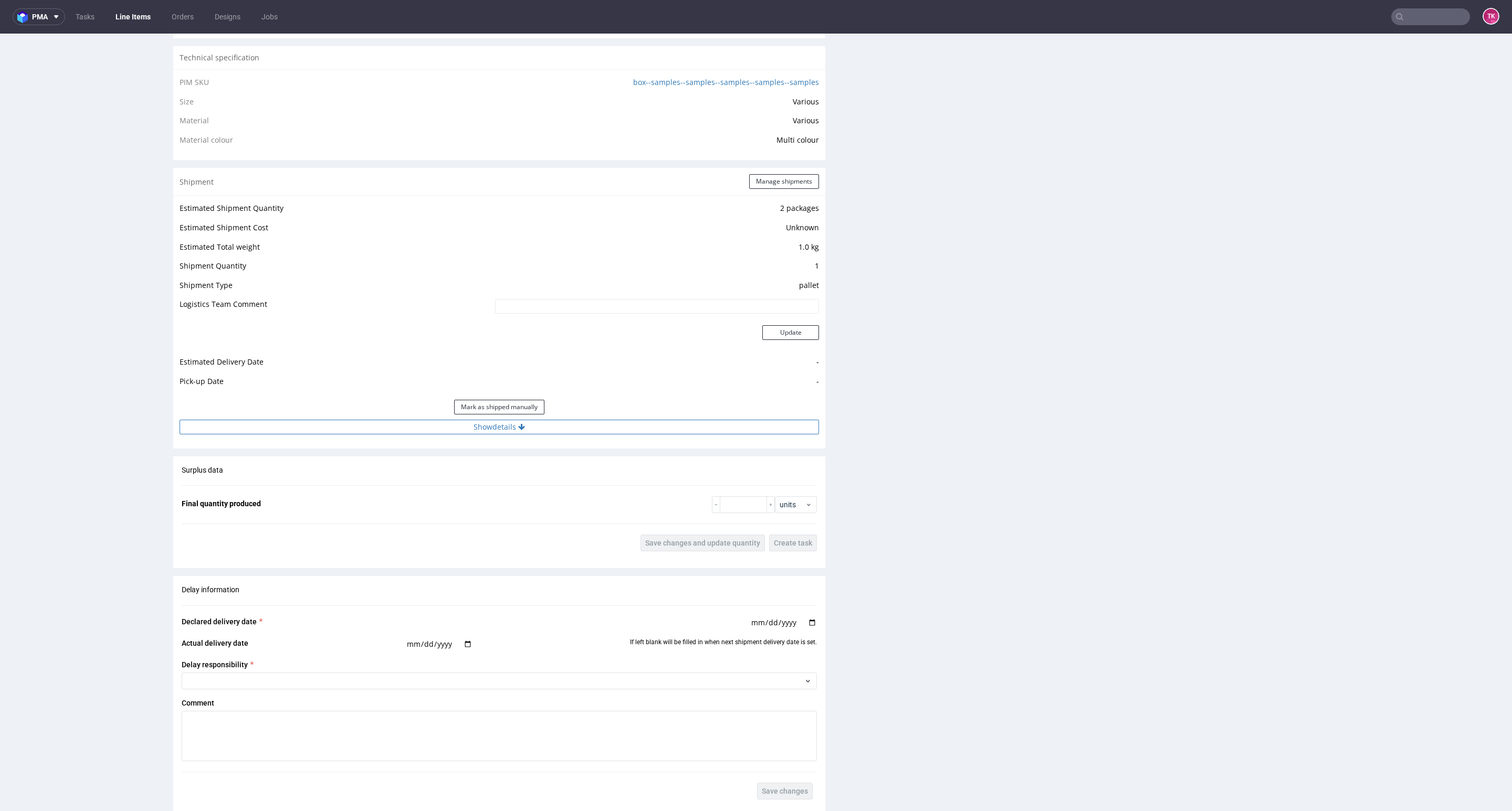
drag, startPoint x: 564, startPoint y: 406, endPoint x: 575, endPoint y: 421, distance: 18.6
click at [567, 411] on div "Mark as shipped manually" at bounding box center [499, 407] width 639 height 25
click at [580, 421] on button "Show details" at bounding box center [499, 427] width 639 height 14
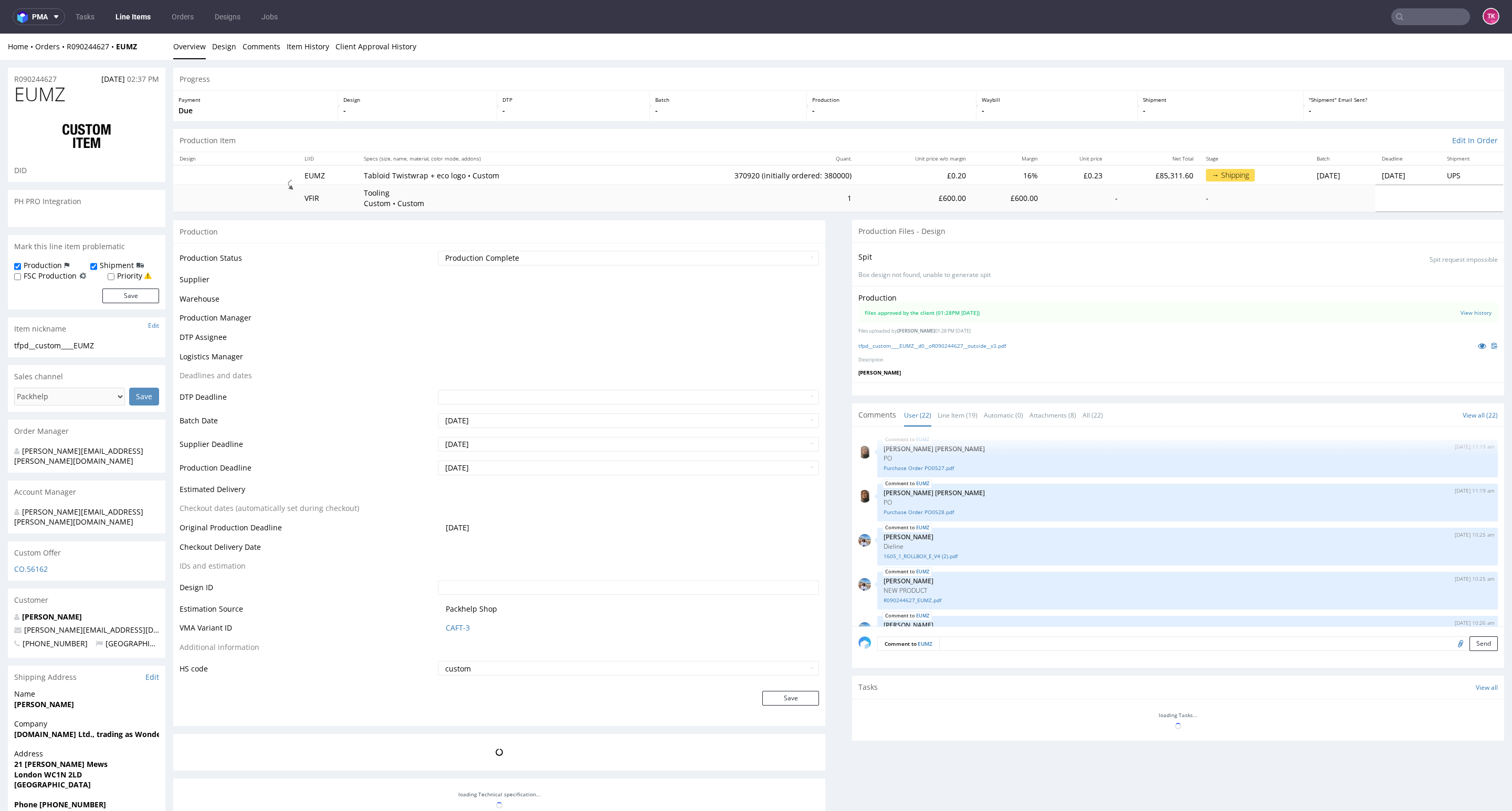
scroll to position [694, 0]
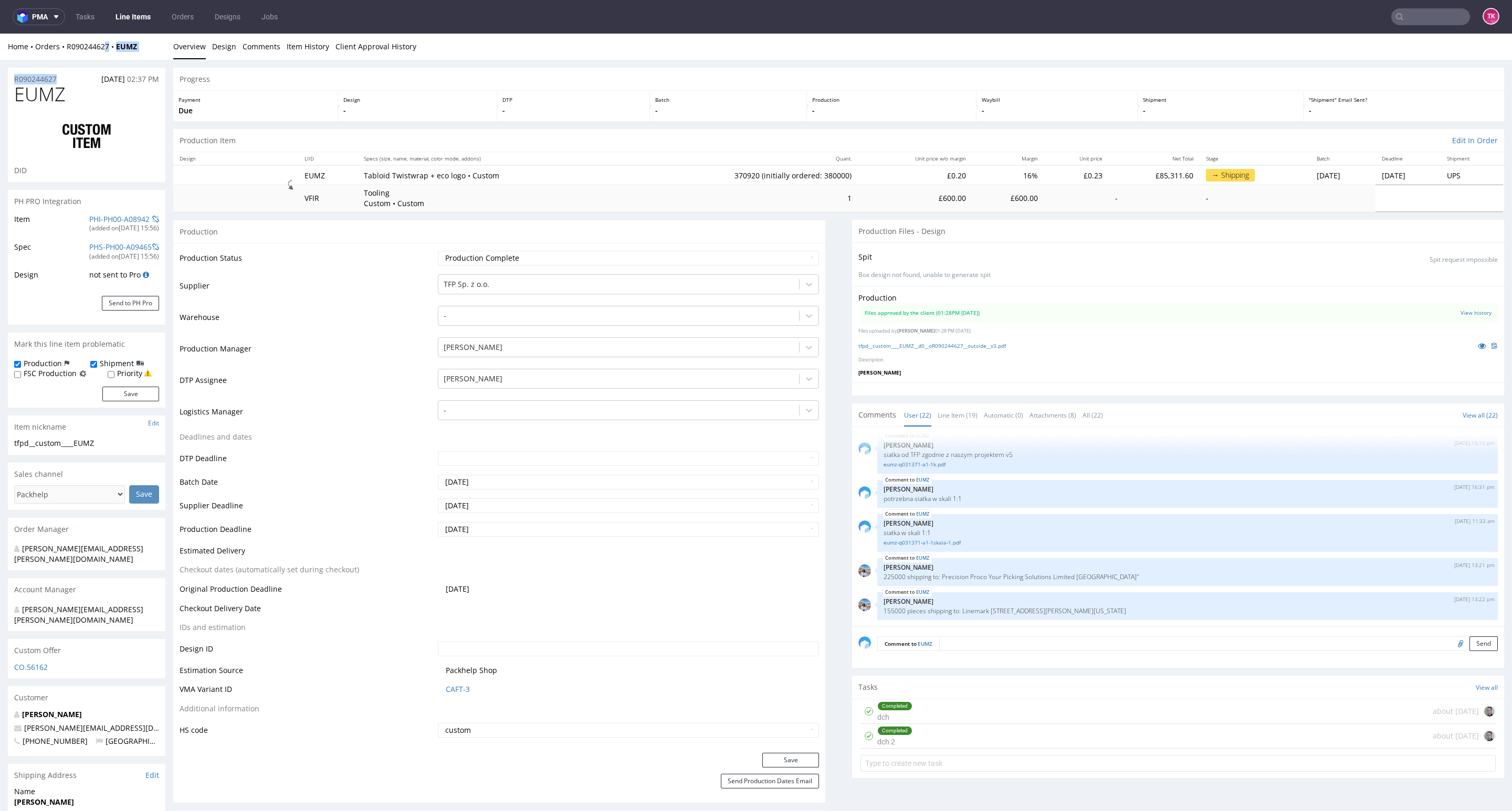
drag, startPoint x: 99, startPoint y: 59, endPoint x: 78, endPoint y: 70, distance: 23.7
drag, startPoint x: 78, startPoint y: 70, endPoint x: 57, endPoint y: 60, distance: 23.3
click at [73, 68] on div "R090244627 25.07.2025 02:37 PM" at bounding box center [86, 76] width 158 height 17
drag, startPoint x: 71, startPoint y: 57, endPoint x: 93, endPoint y: 60, distance: 22.2
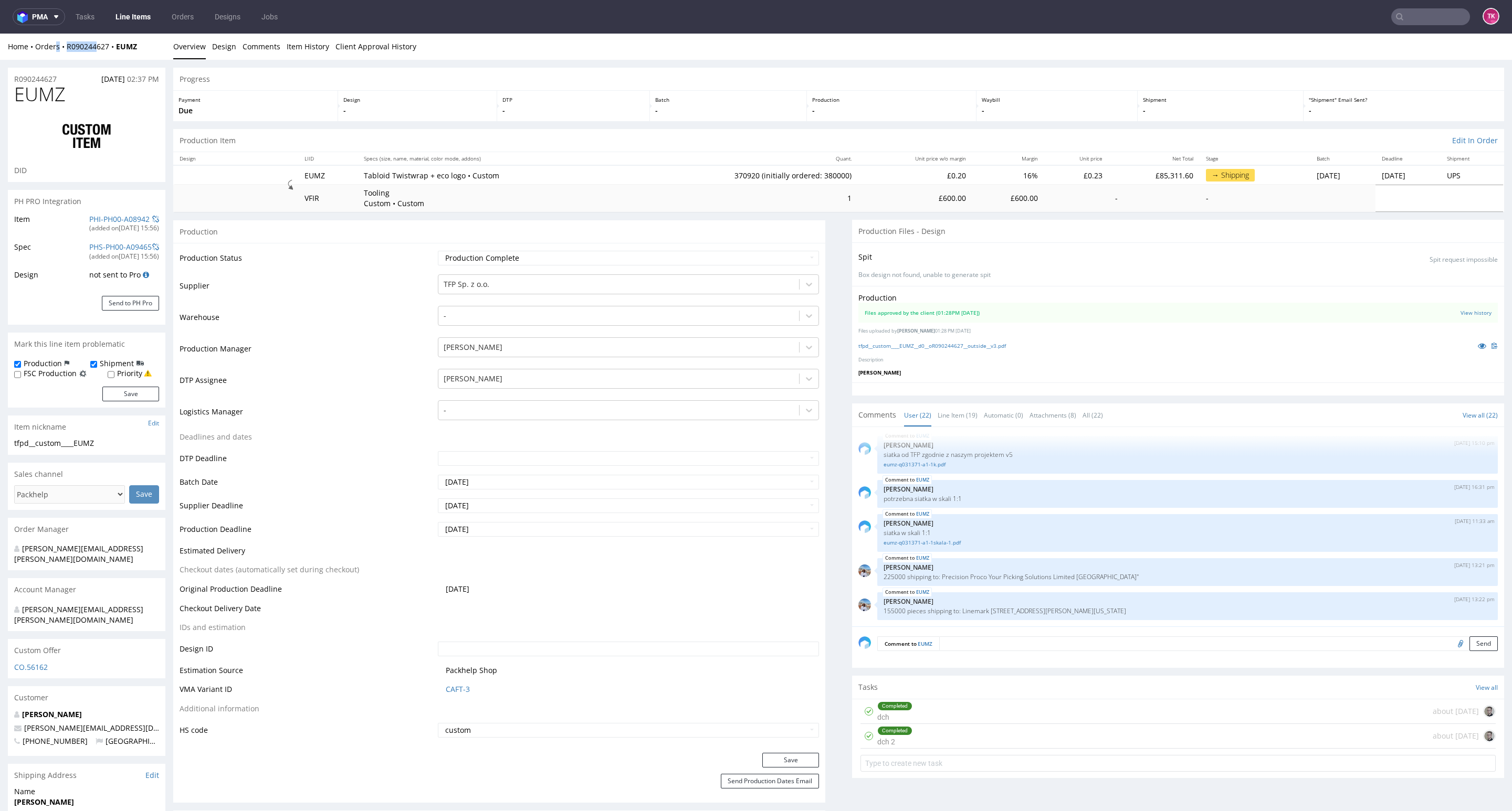
click at [94, 57] on div "Home Orders R090244627 EUMZ Overview Design Comments Item History Client Approv…" at bounding box center [756, 47] width 1512 height 26
drag, startPoint x: 66, startPoint y: 57, endPoint x: 111, endPoint y: 57, distance: 45.0
click at [111, 57] on div "Home Orders R090244627 EUMZ Overview Design Comments Item History Client Approv…" at bounding box center [756, 47] width 1512 height 26
copy link "R090244627"
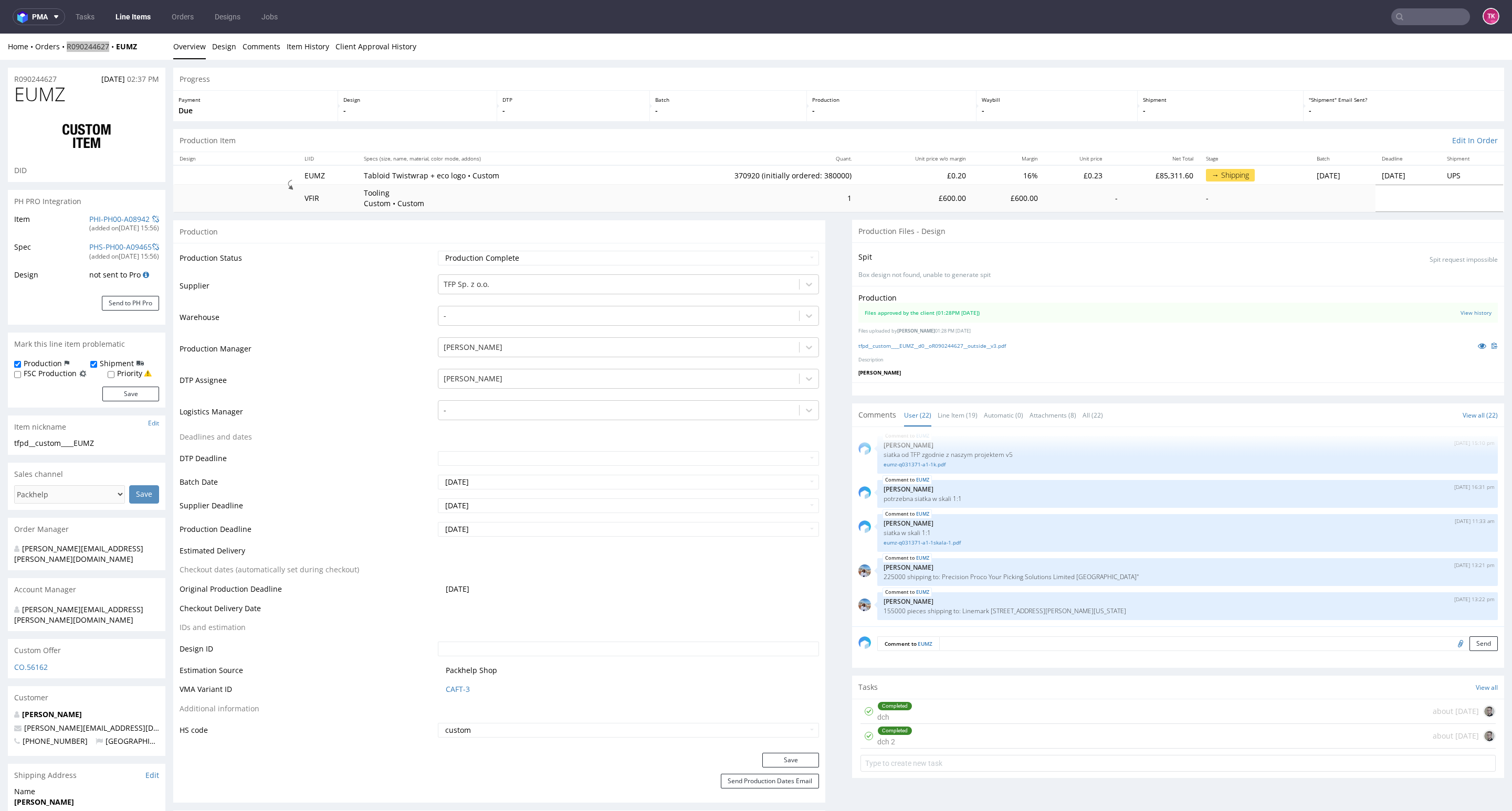
click at [125, 9] on link "Line Items" at bounding box center [133, 17] width 48 height 17
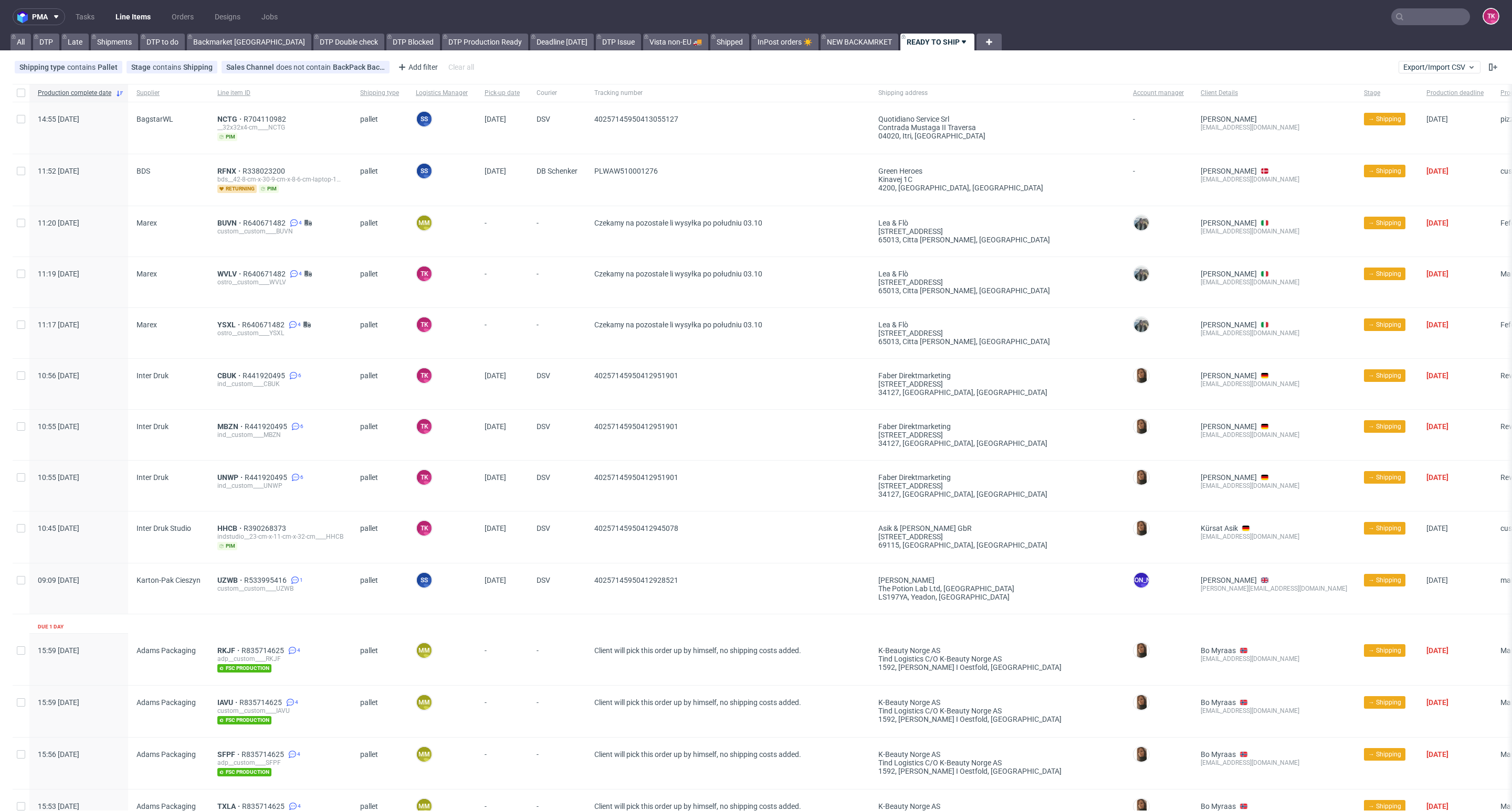
click at [126, 17] on link "Line Items" at bounding box center [133, 17] width 48 height 17
click at [125, 10] on link "Line Items" at bounding box center [133, 17] width 48 height 17
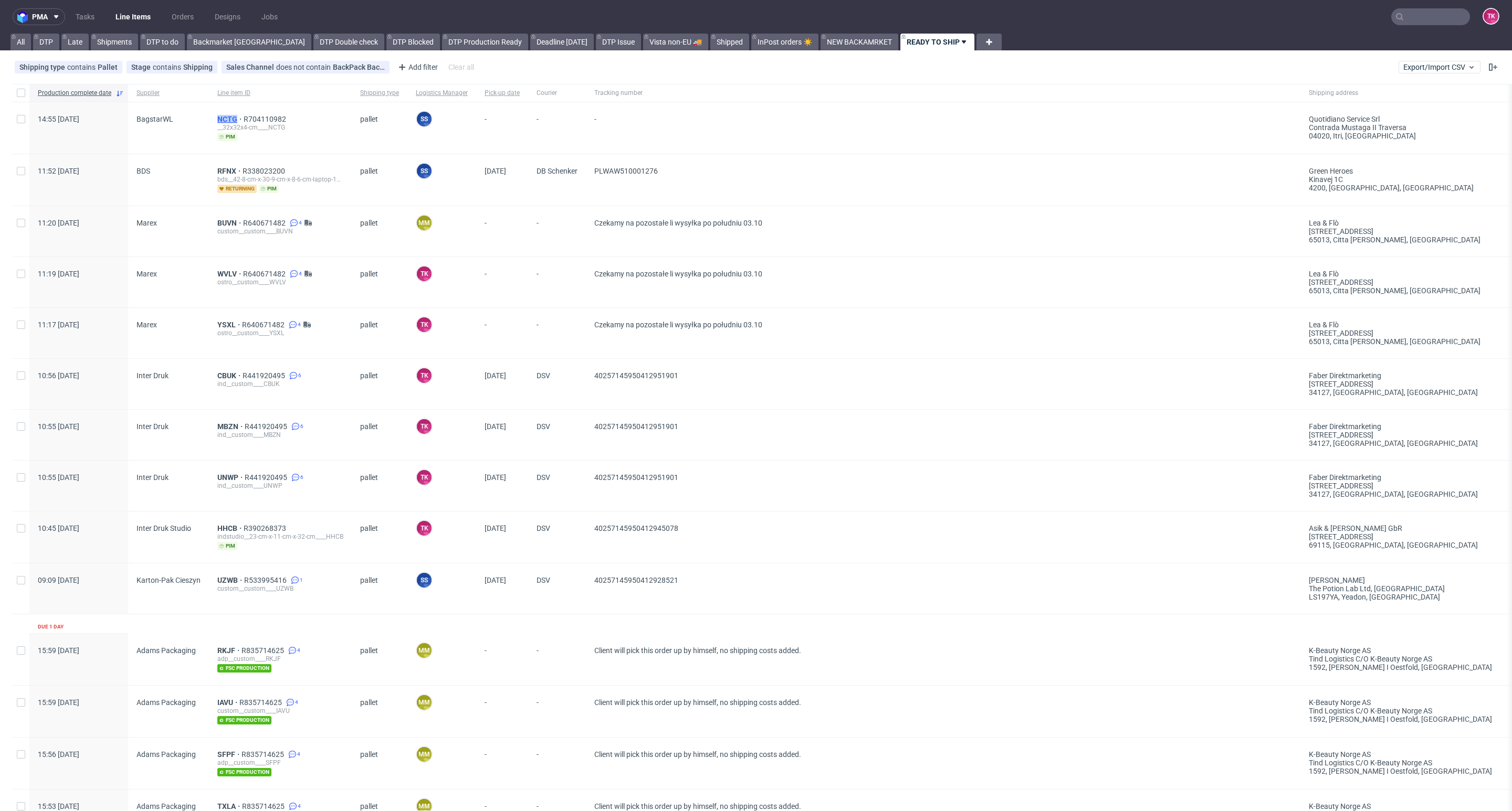
drag, startPoint x: 210, startPoint y: 117, endPoint x: 237, endPoint y: 119, distance: 27.1
click at [237, 118] on div "NCTG R704110982 __32x32x4-cm____NCTG pim" at bounding box center [280, 127] width 143 height 51
click at [222, 117] on span "NCTG" at bounding box center [230, 119] width 26 height 9
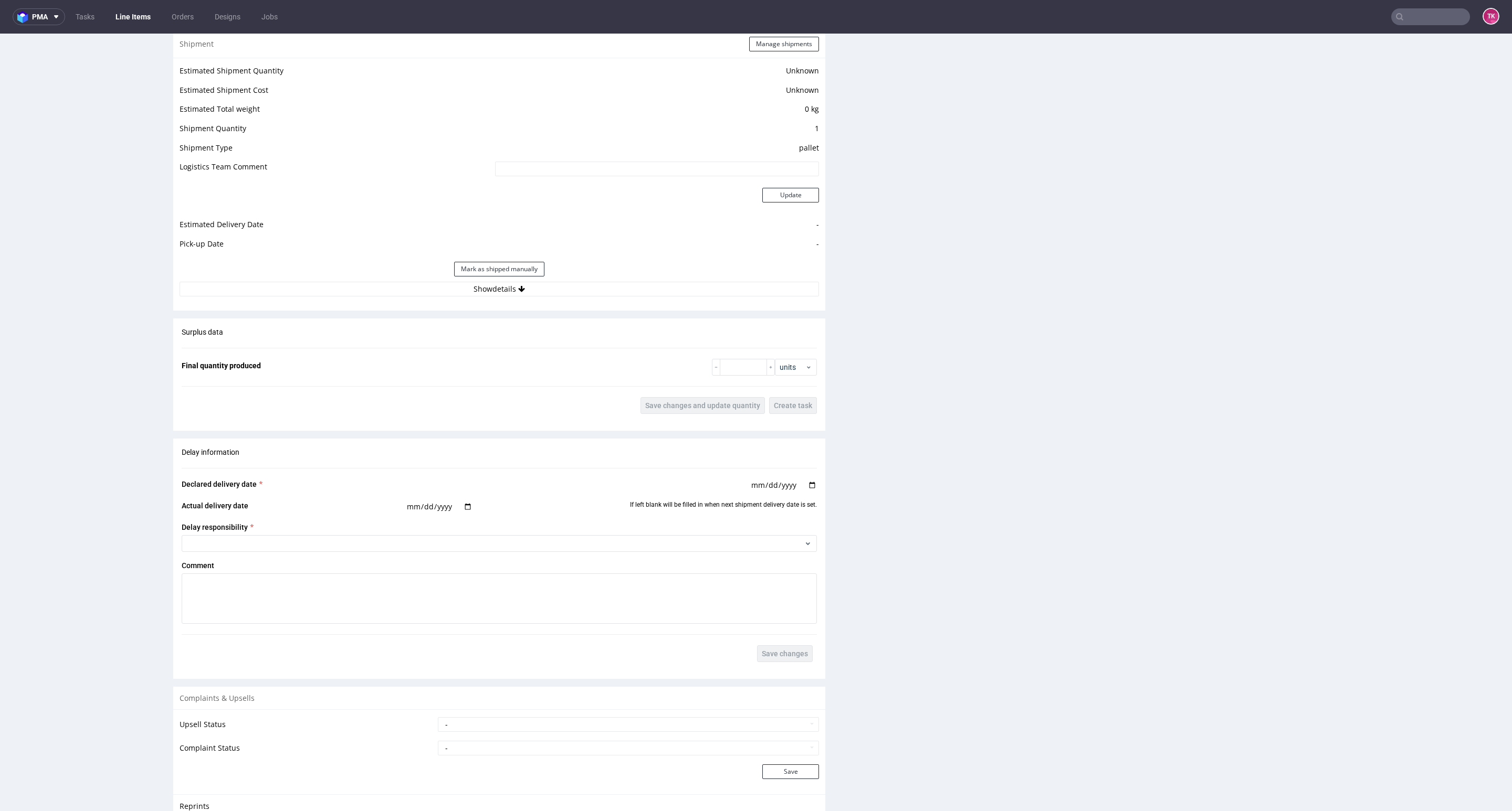
scroll to position [1001, 0]
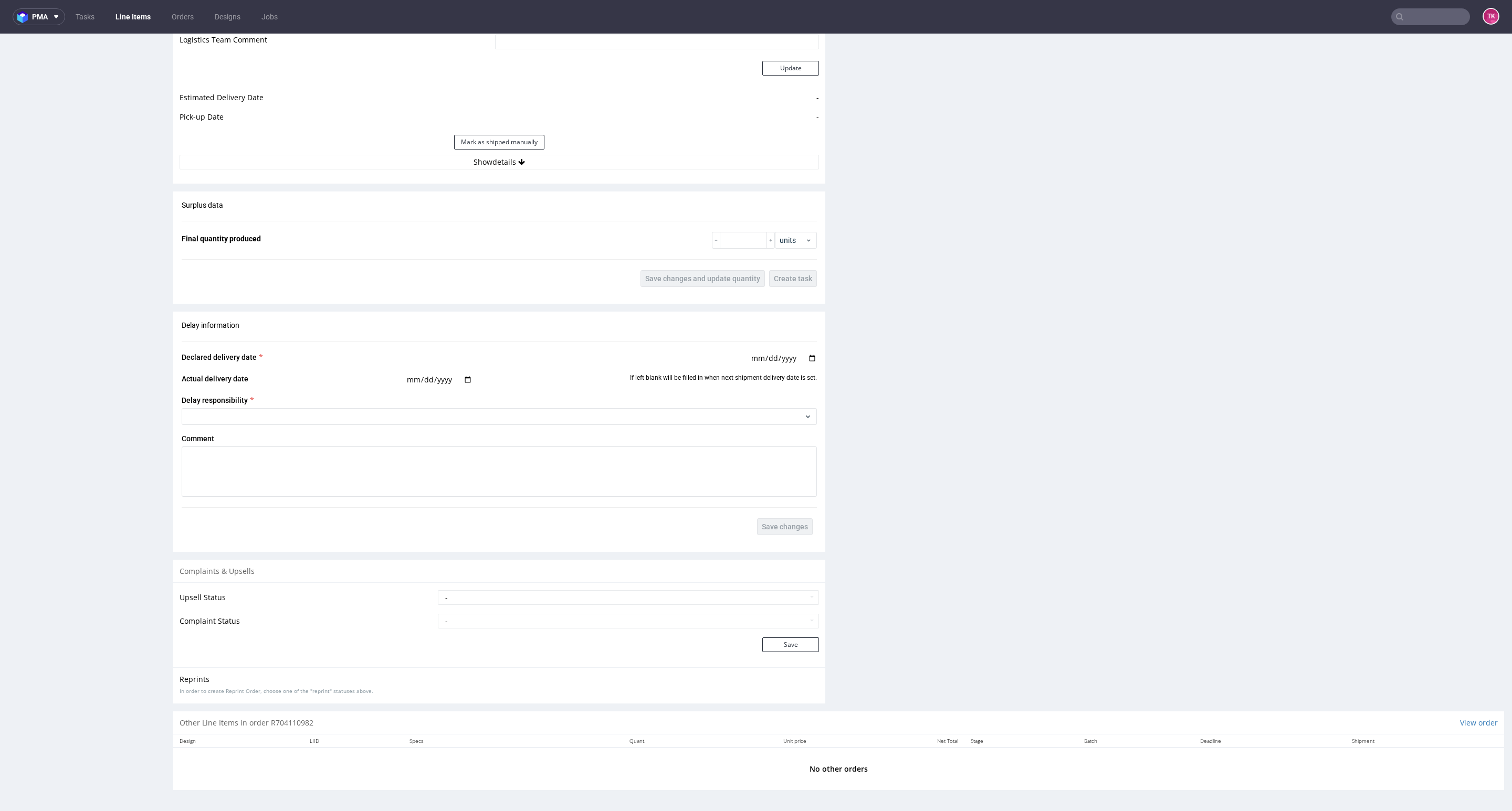
click at [392, 169] on div "Estimated Shipment Quantity Unknown Estimated Shipment Cost Unknown Estimated T…" at bounding box center [500, 53] width 652 height 245
click at [390, 162] on button "Show details" at bounding box center [499, 162] width 639 height 14
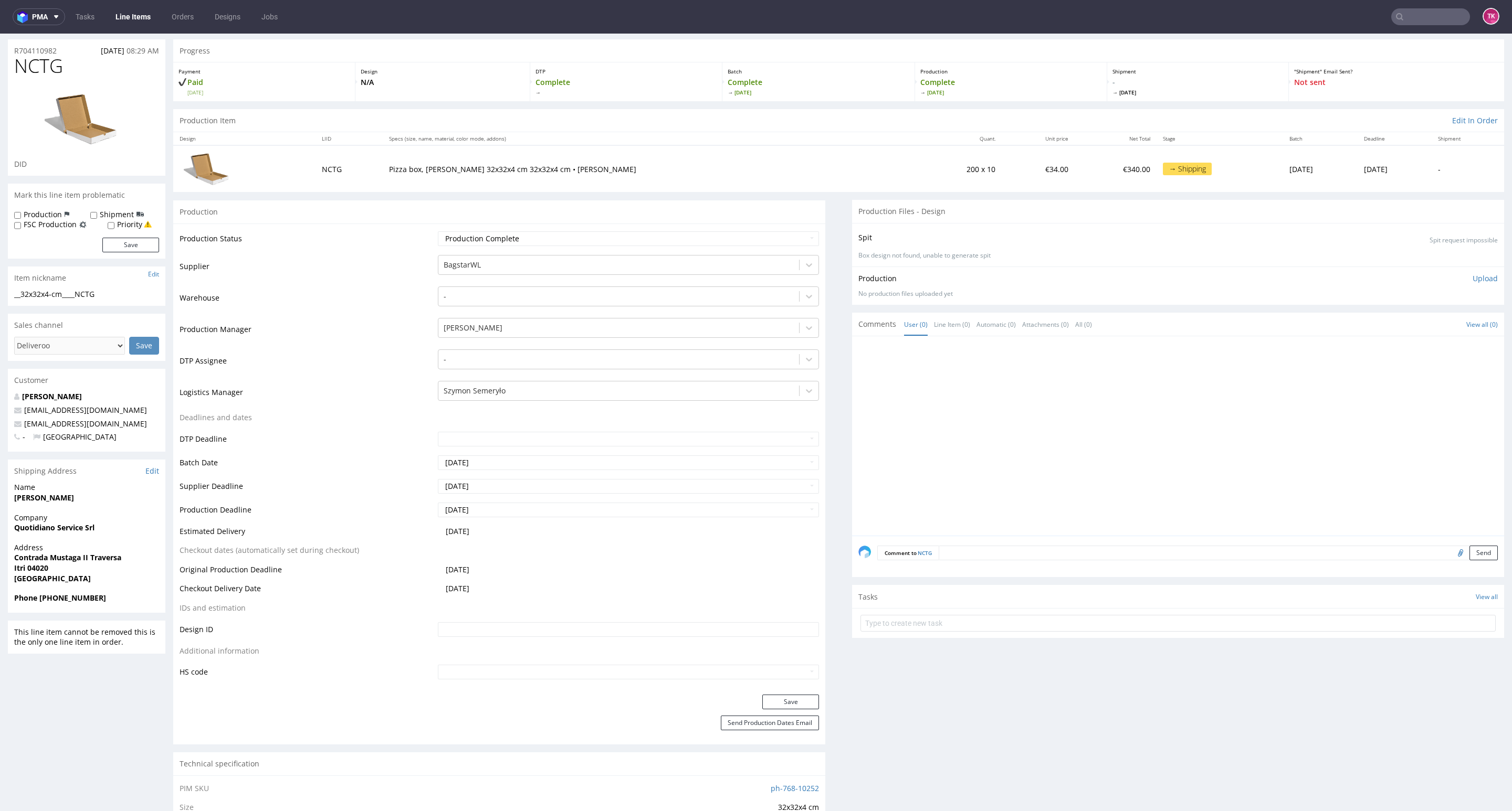
scroll to position [0, 0]
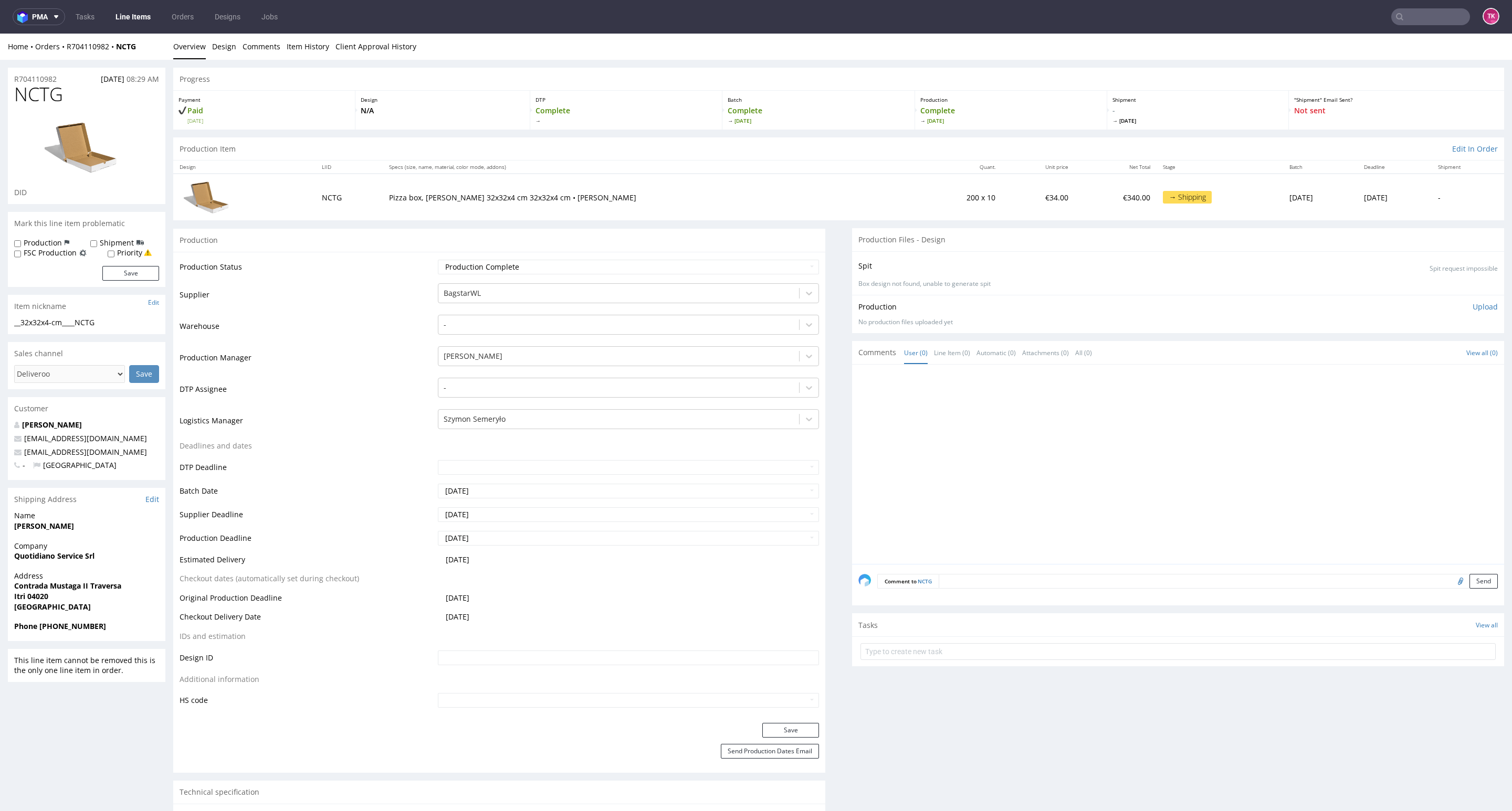
click at [158, 13] on ul "Tasks Line Items Orders Designs Jobs" at bounding box center [176, 17] width 223 height 17
click at [145, 17] on link "Line Items" at bounding box center [133, 17] width 48 height 17
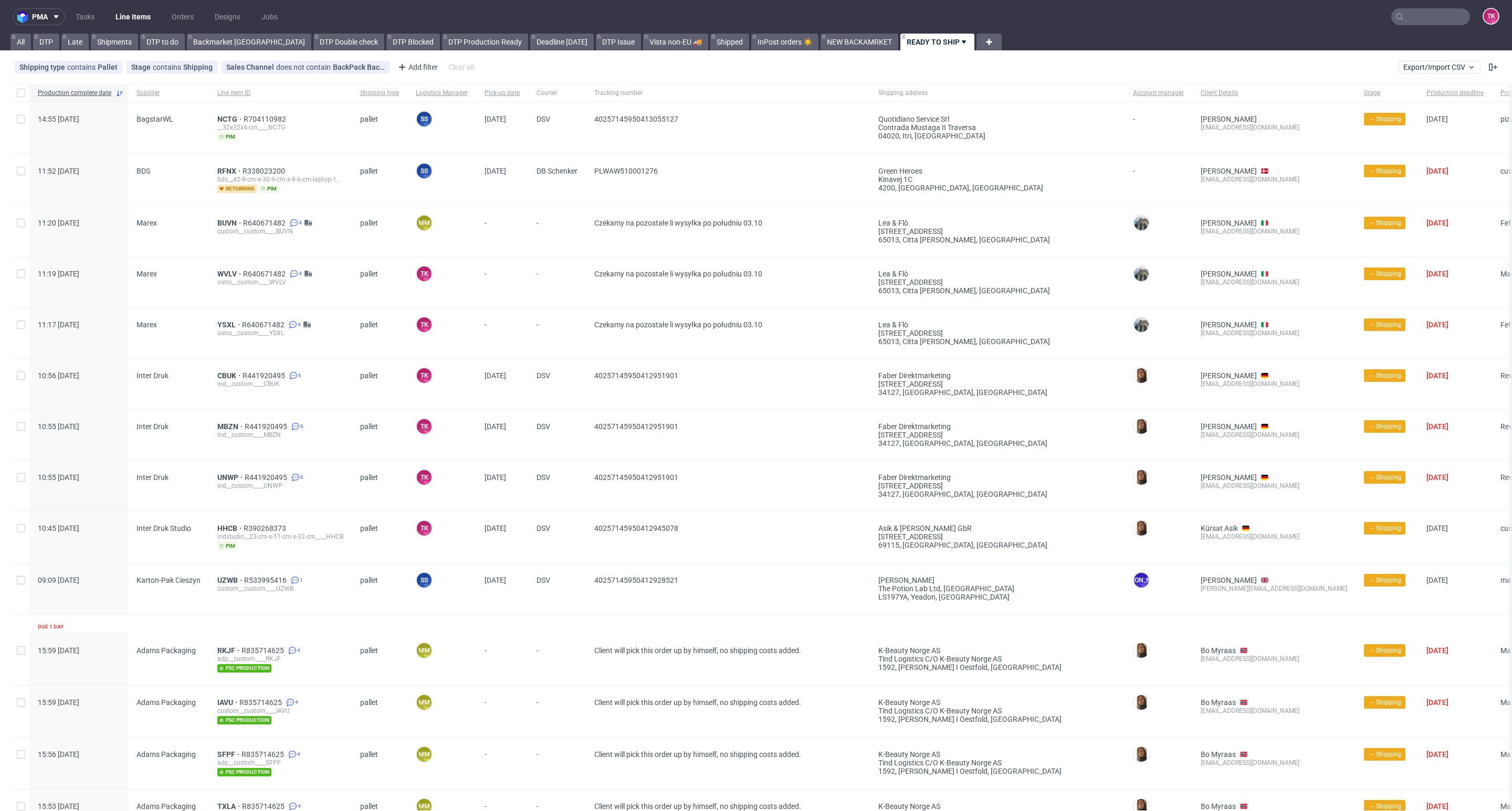
click at [127, 19] on link "Line Items" at bounding box center [133, 17] width 48 height 17
click at [137, 5] on nav "pma Tasks Line Items Orders Designs Jobs TK" at bounding box center [756, 17] width 1512 height 34
click at [135, 9] on link "Line Items" at bounding box center [133, 17] width 48 height 17
click at [137, 18] on link "Line Items" at bounding box center [133, 17] width 48 height 17
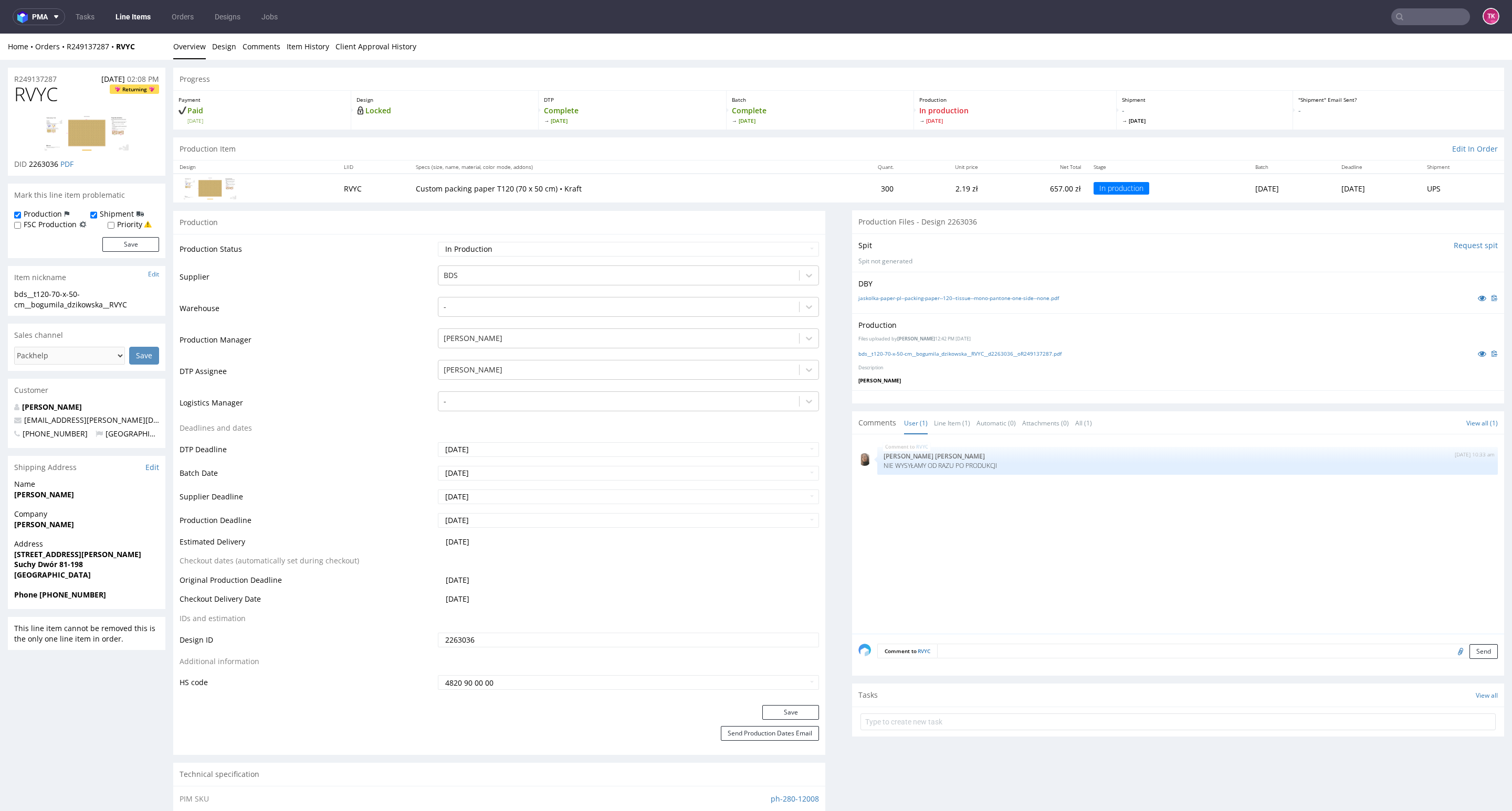
drag, startPoint x: 30, startPoint y: 523, endPoint x: 104, endPoint y: 524, distance: 74.0
click at [104, 524] on div "Company [PERSON_NAME]" at bounding box center [86, 524] width 158 height 30
drag, startPoint x: 5, startPoint y: 559, endPoint x: 131, endPoint y: 561, distance: 126.0
copy p "[STREET_ADDRESS] [PERSON_NAME] Dwór 81-198"
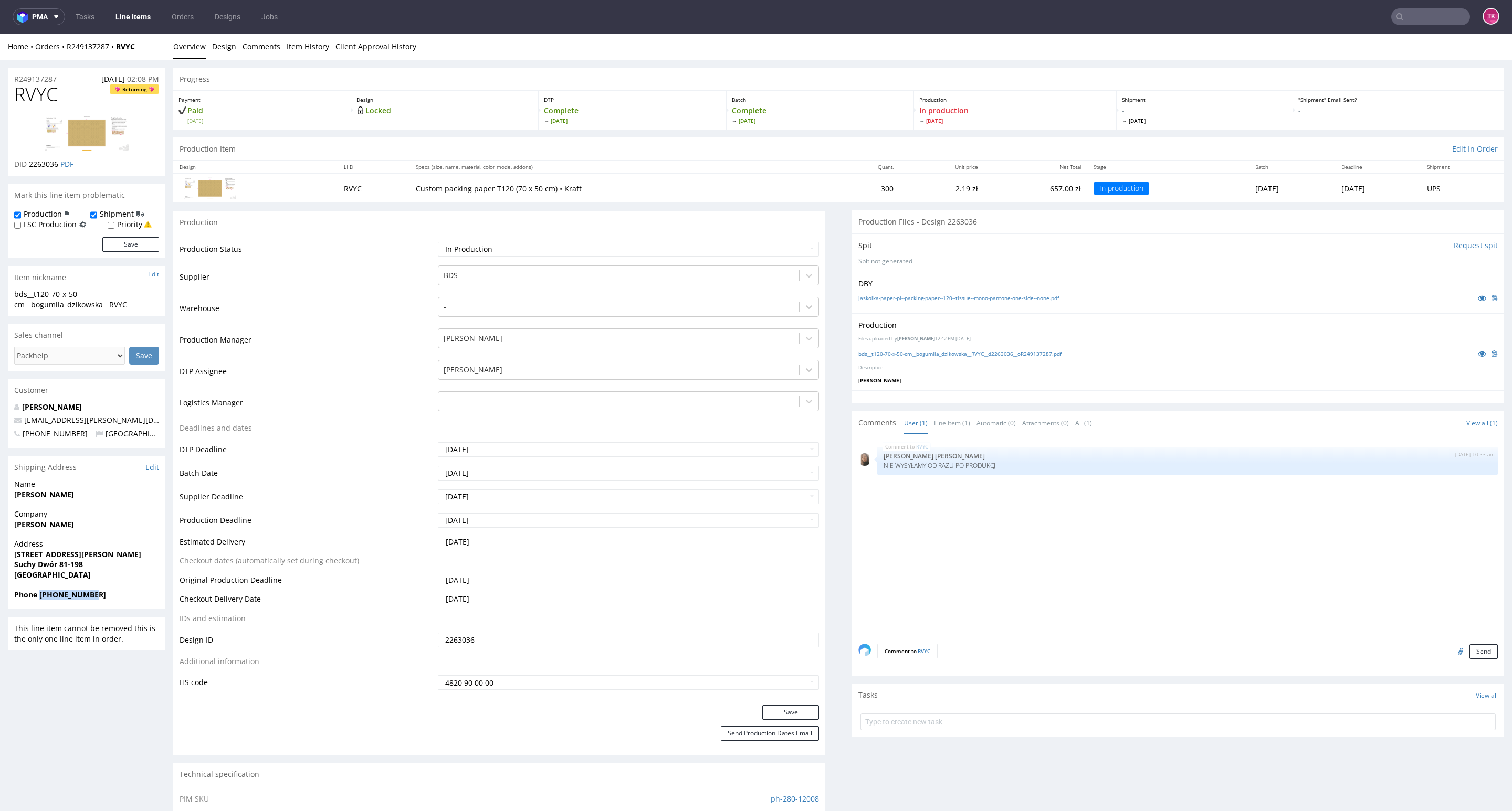
drag, startPoint x: 99, startPoint y: 597, endPoint x: 40, endPoint y: 604, distance: 59.4
click at [40, 604] on div "Phone [PHONE_NUMBER]" at bounding box center [86, 600] width 158 height 20
copy strong "[PHONE_NUMBER]"
drag, startPoint x: 114, startPoint y: 423, endPoint x: 25, endPoint y: 425, distance: 89.0
click at [19, 425] on p "[EMAIL_ADDRESS][PERSON_NAME][DOMAIN_NAME]" at bounding box center [86, 420] width 145 height 11
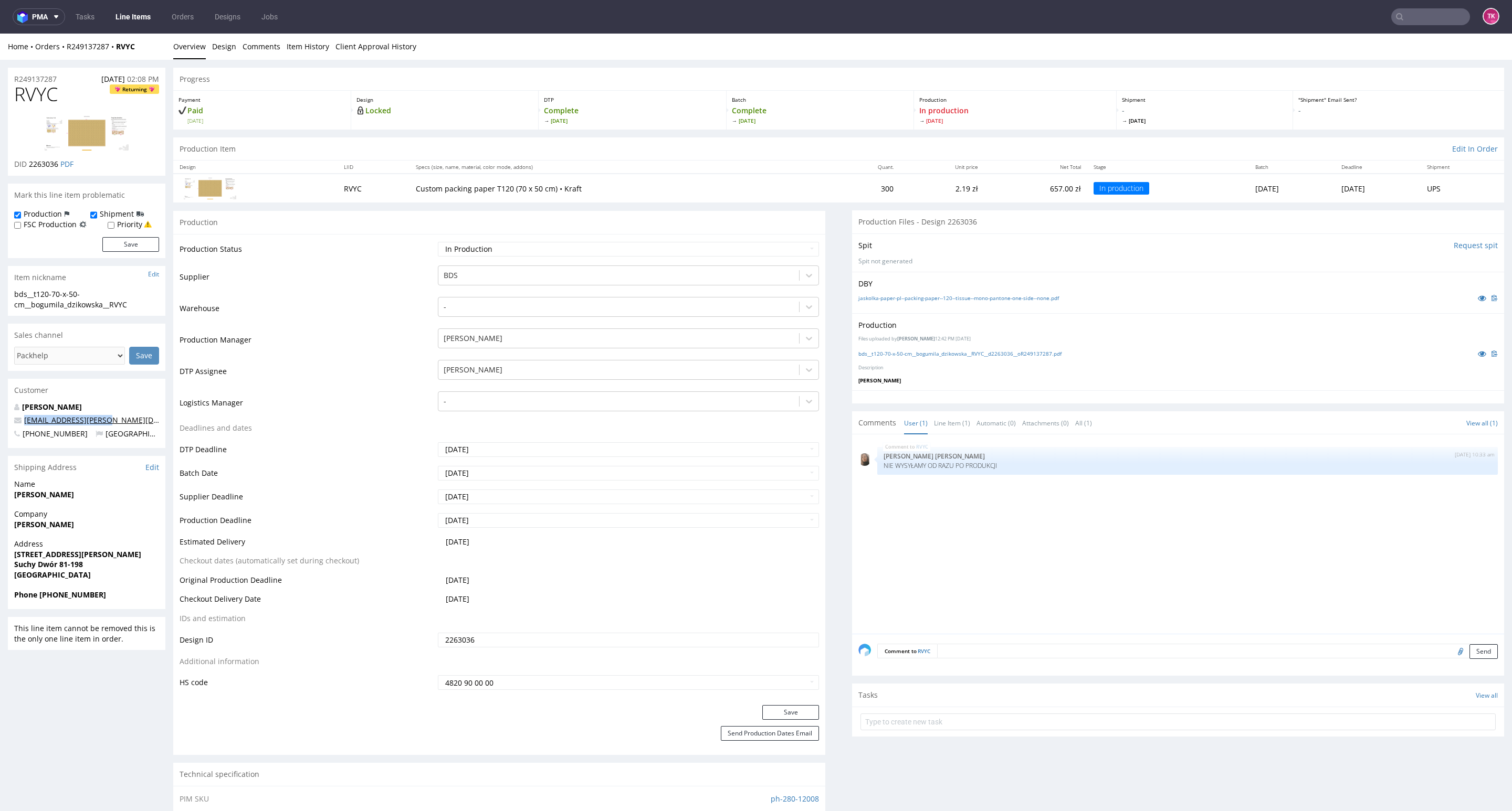
copy span "[EMAIL_ADDRESS][PERSON_NAME][DOMAIN_NAME]"
copy strong "[PERSON_NAME]"
drag, startPoint x: 9, startPoint y: 527, endPoint x: 138, endPoint y: 523, distance: 129.1
drag, startPoint x: 10, startPoint y: 557, endPoint x: 96, endPoint y: 568, distance: 86.7
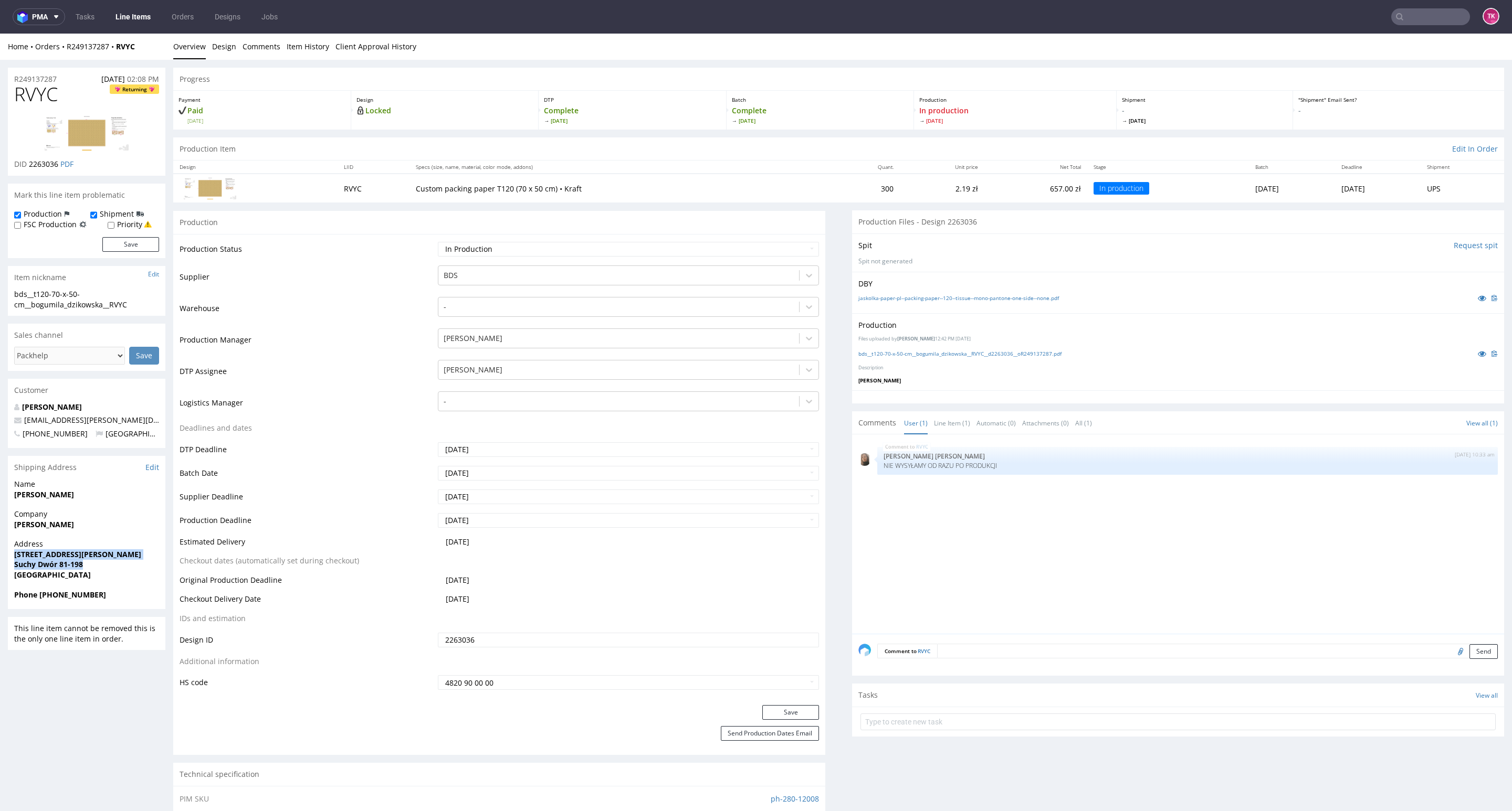
click at [96, 567] on div "Address [STREET_ADDRESS][PERSON_NAME]" at bounding box center [86, 564] width 158 height 50
copy p "[STREET_ADDRESS] [PERSON_NAME] Dwór 81-198"
copy strong "[PHONE_NUMBER]"
drag, startPoint x: 38, startPoint y: 594, endPoint x: 152, endPoint y: 597, distance: 114.0
click at [152, 597] on span "Phone [PHONE_NUMBER]" at bounding box center [86, 595] width 145 height 11
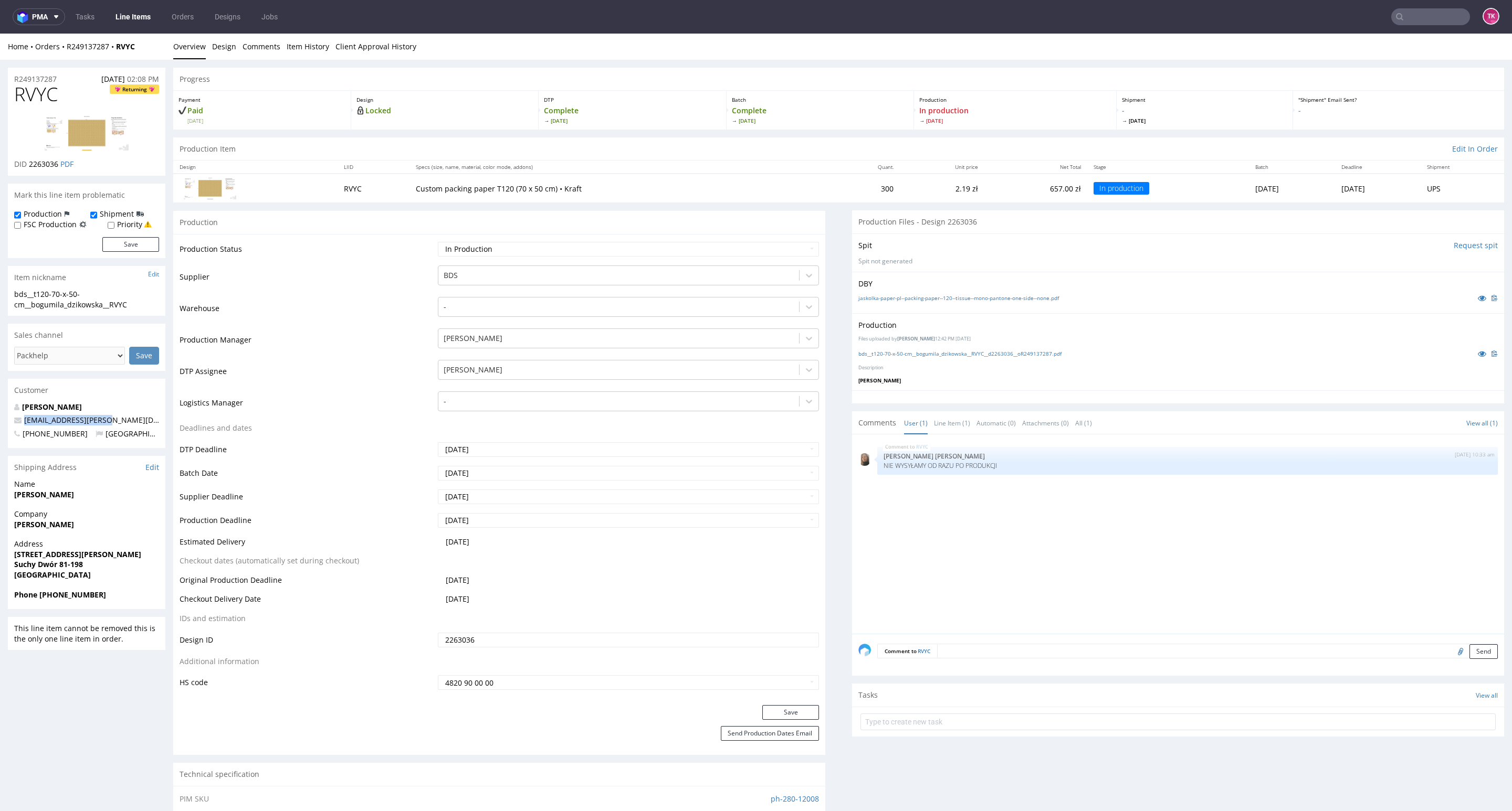
drag, startPoint x: 107, startPoint y: 425, endPoint x: 0, endPoint y: 423, distance: 107.0
copy span "[EMAIL_ADDRESS][PERSON_NAME][DOMAIN_NAME]"
drag, startPoint x: 150, startPoint y: 47, endPoint x: 68, endPoint y: 54, distance: 82.3
click at [68, 54] on div "Home Orders R249137287 RVYC Overview Design Comments Item History Client Approv…" at bounding box center [756, 47] width 1512 height 26
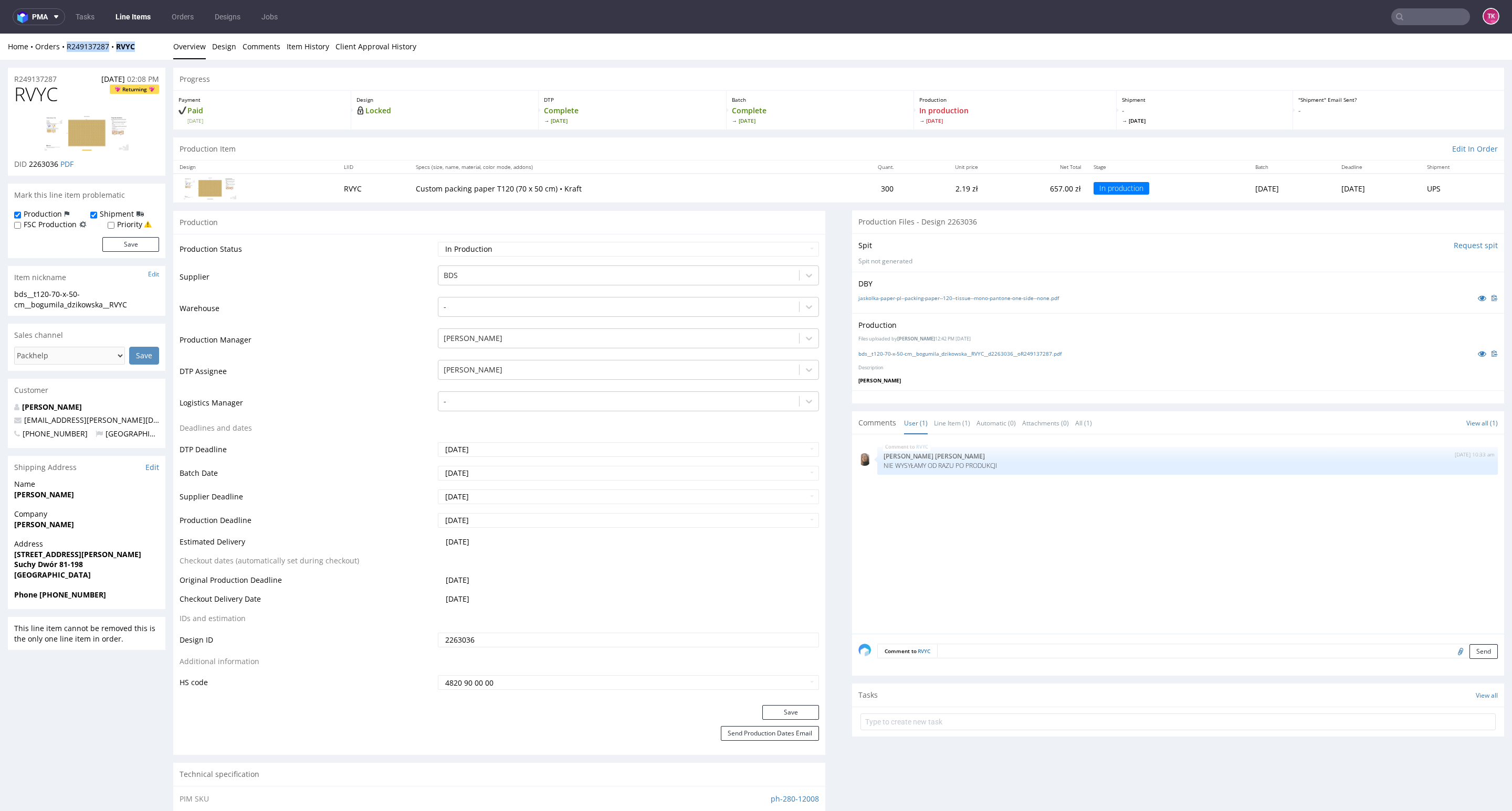
copy div "R249137287 RVYC"
copy strong "[PERSON_NAME]"
drag, startPoint x: 63, startPoint y: 530, endPoint x: 107, endPoint y: 529, distance: 44.0
drag, startPoint x: 9, startPoint y: 567, endPoint x: 102, endPoint y: 565, distance: 93.0
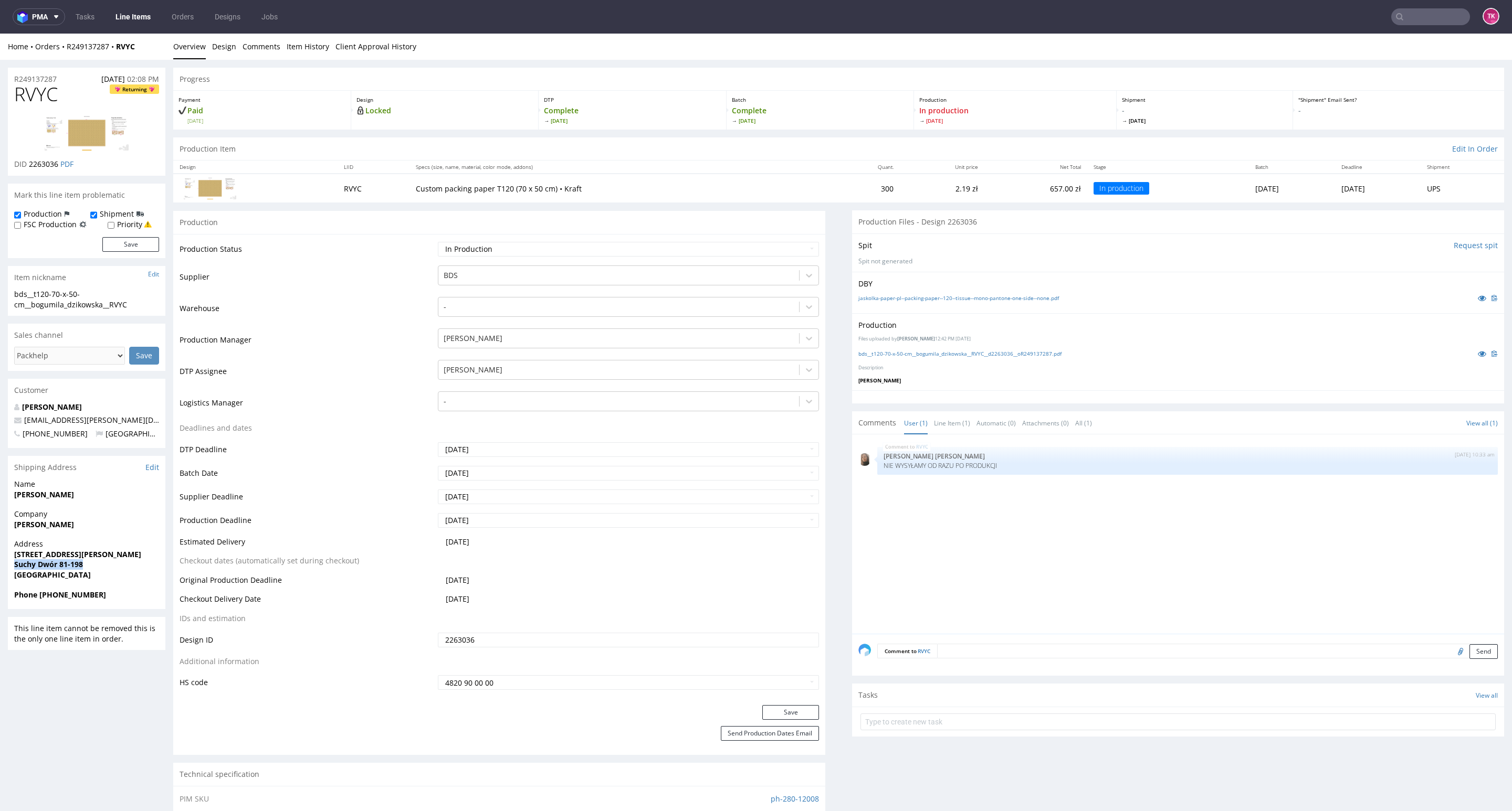
click at [102, 565] on div "Address [STREET_ADDRESS][PERSON_NAME]" at bounding box center [86, 564] width 158 height 50
copy strong "Suchy Dwór 81-198"
drag, startPoint x: 42, startPoint y: 596, endPoint x: 114, endPoint y: 605, distance: 72.6
click at [114, 597] on span "Phone [PHONE_NUMBER]" at bounding box center [86, 595] width 145 height 11
drag, startPoint x: 8, startPoint y: 556, endPoint x: 106, endPoint y: 551, distance: 98.1
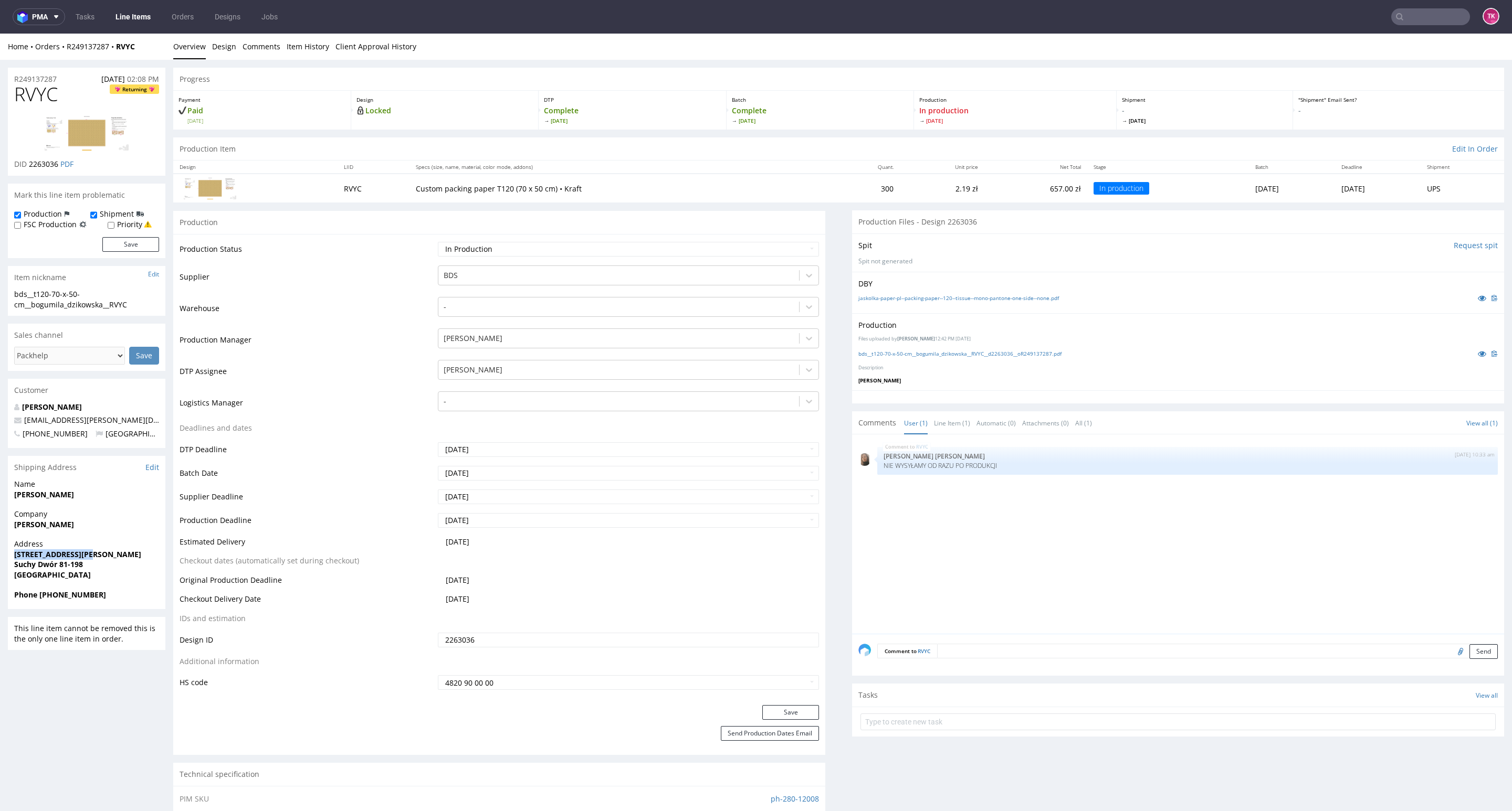
click at [106, 551] on div "Address [STREET_ADDRESS][PERSON_NAME]" at bounding box center [86, 564] width 158 height 50
